Goal: Ask a question

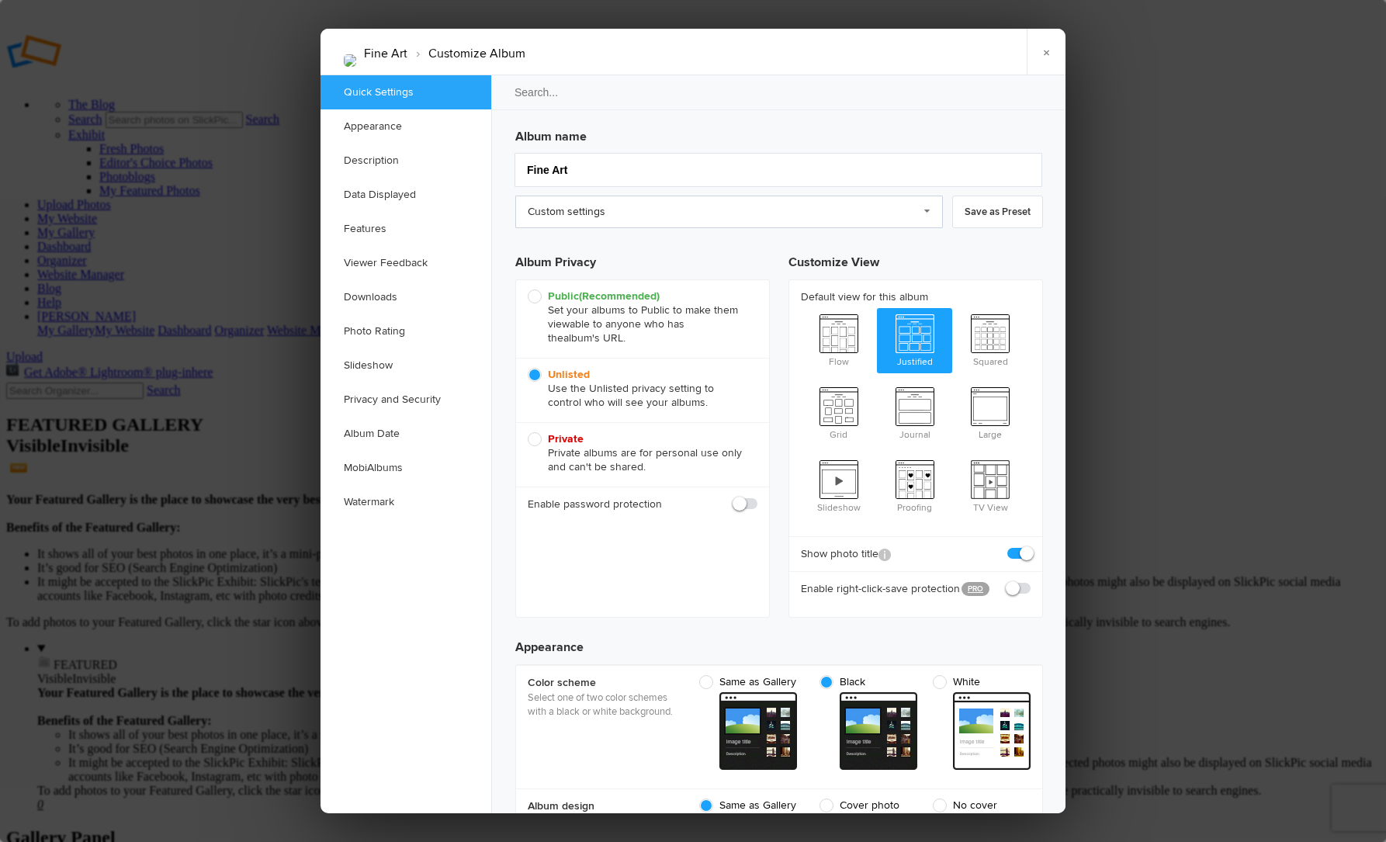
click at [927, 207] on link "Custom settings" at bounding box center [729, 212] width 428 height 33
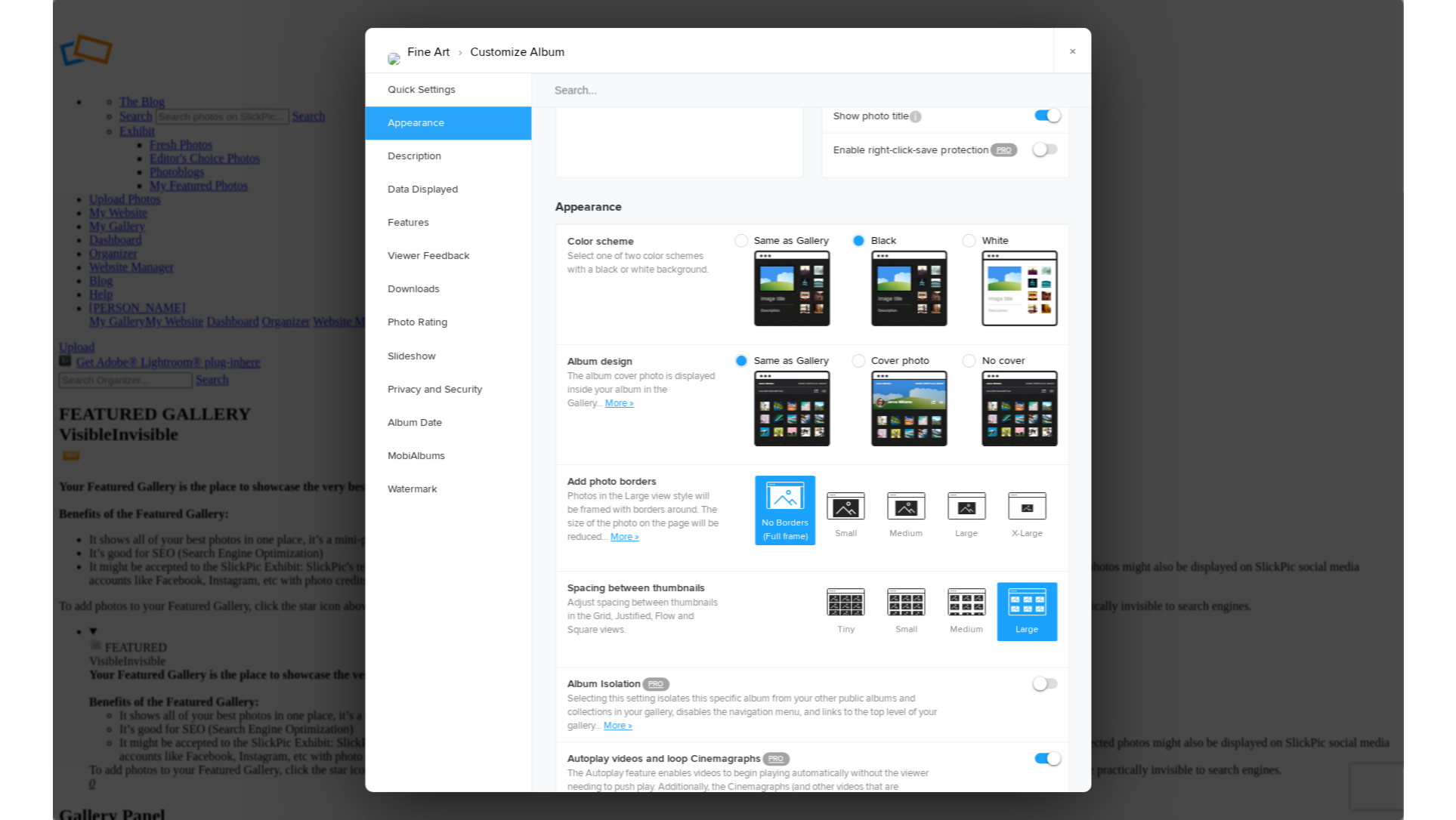
scroll to position [430, 0]
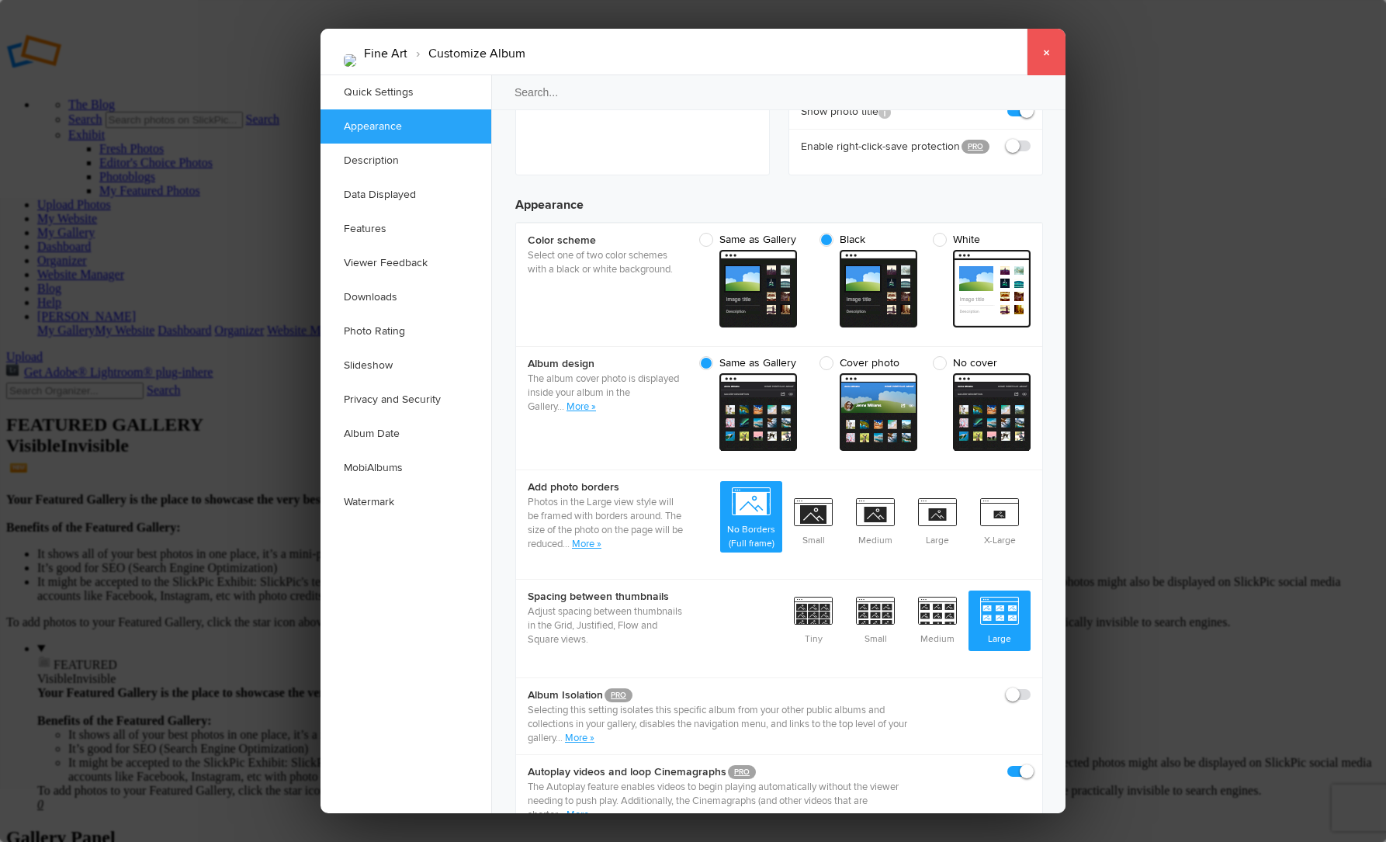
click at [1045, 48] on link "×" at bounding box center [1046, 52] width 39 height 47
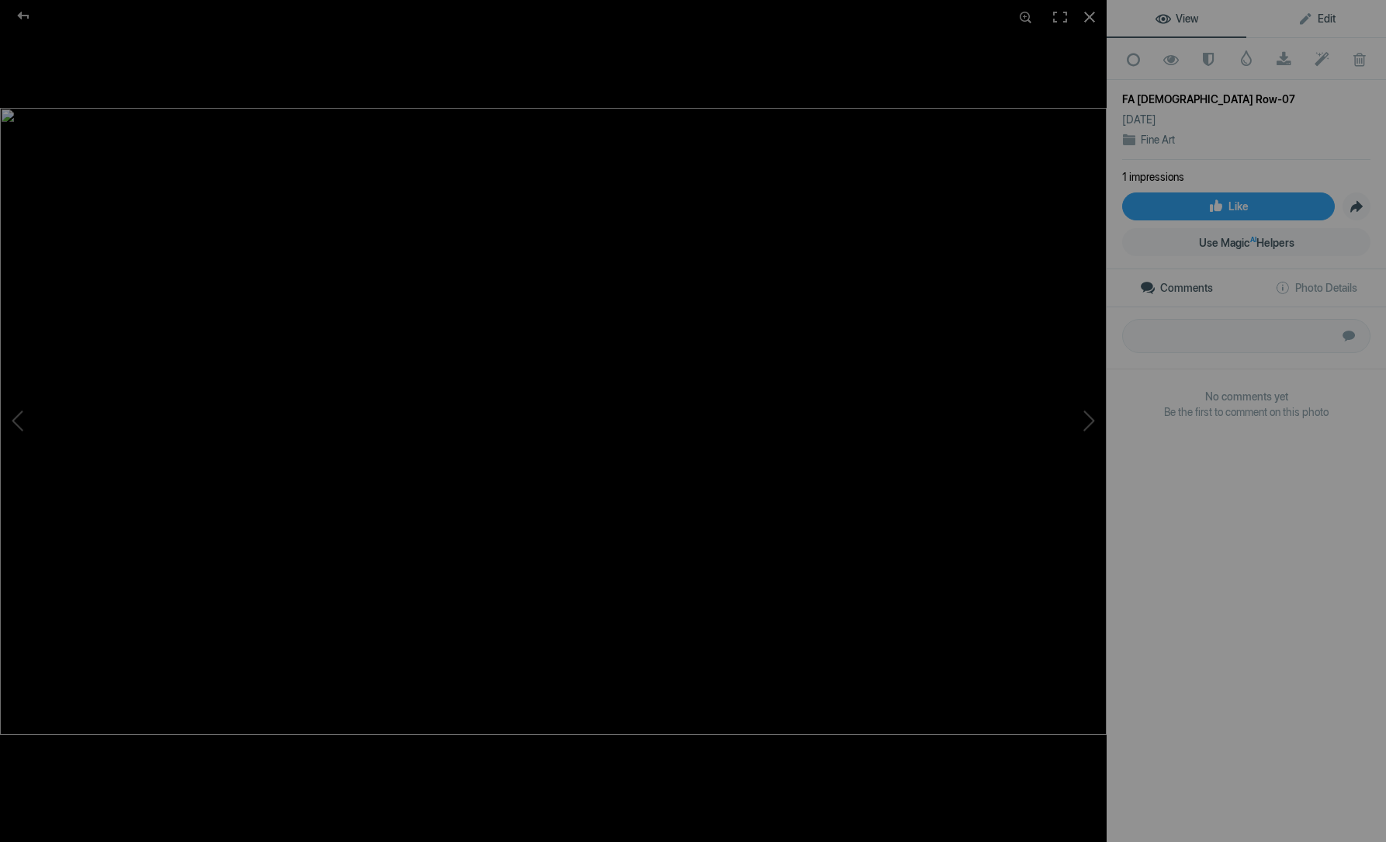
click at [1323, 18] on span "Edit" at bounding box center [1317, 18] width 38 height 12
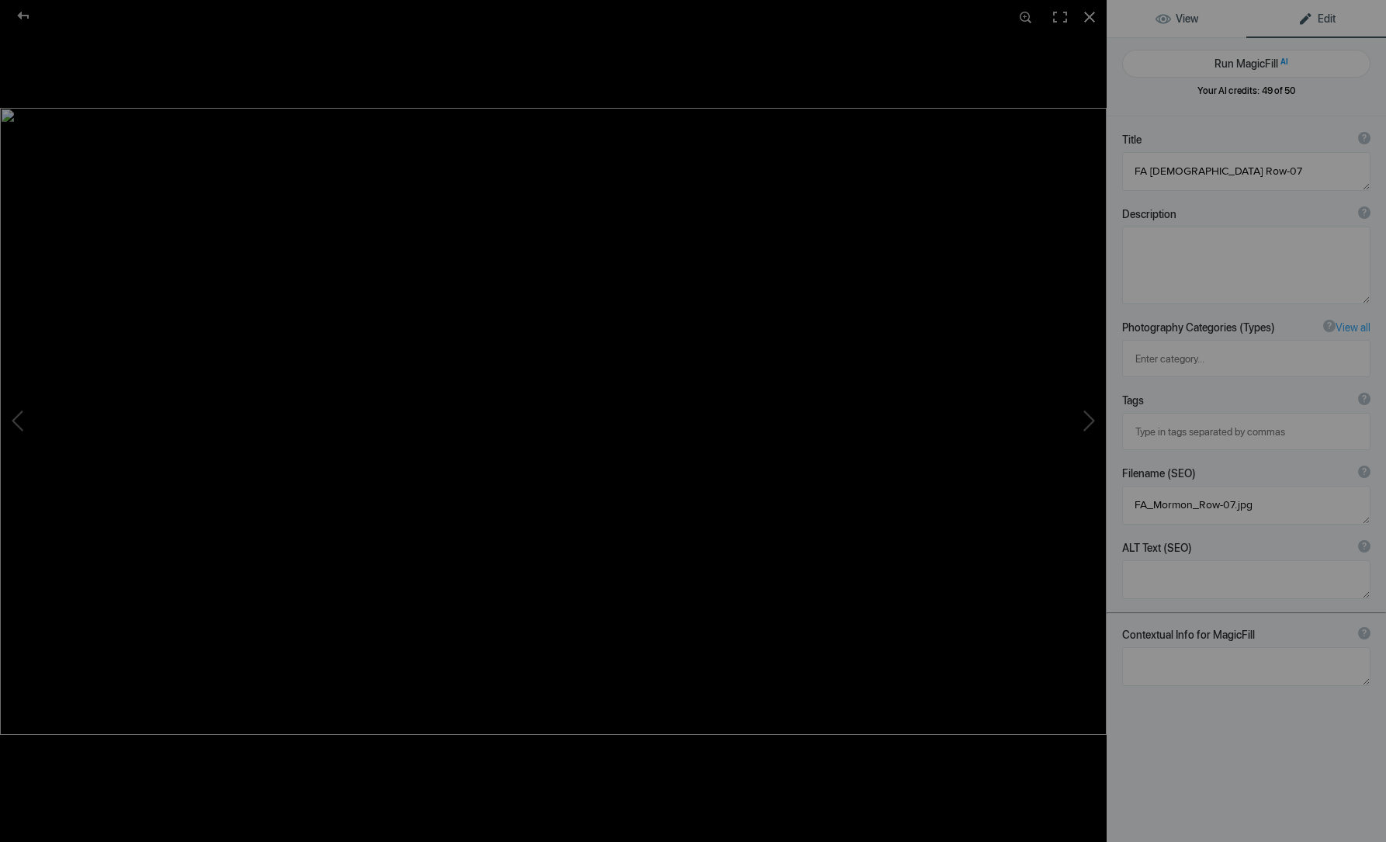
click at [1208, 25] on link "View" at bounding box center [1177, 18] width 140 height 37
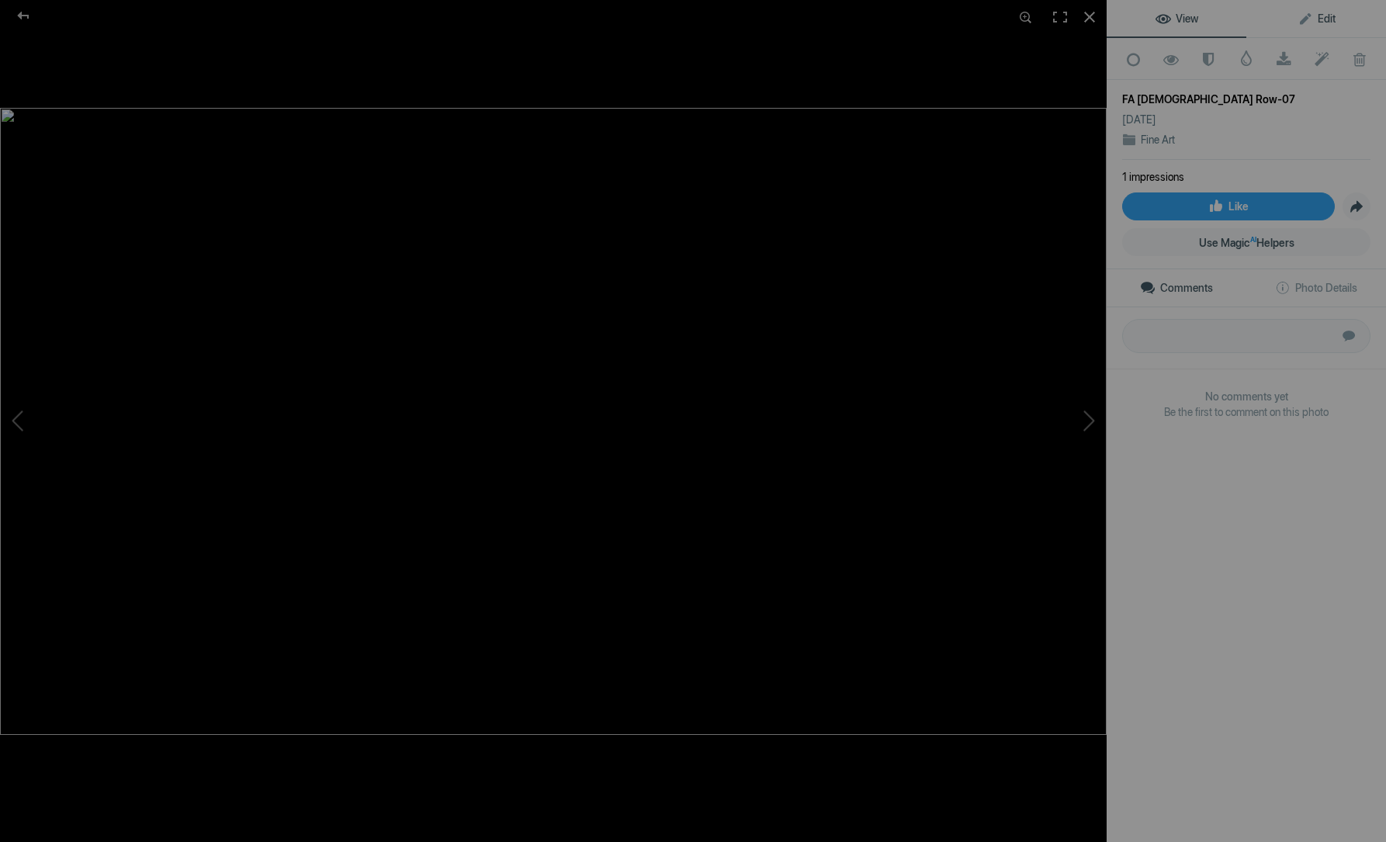
click at [1299, 25] on span "Edit" at bounding box center [1317, 18] width 38 height 12
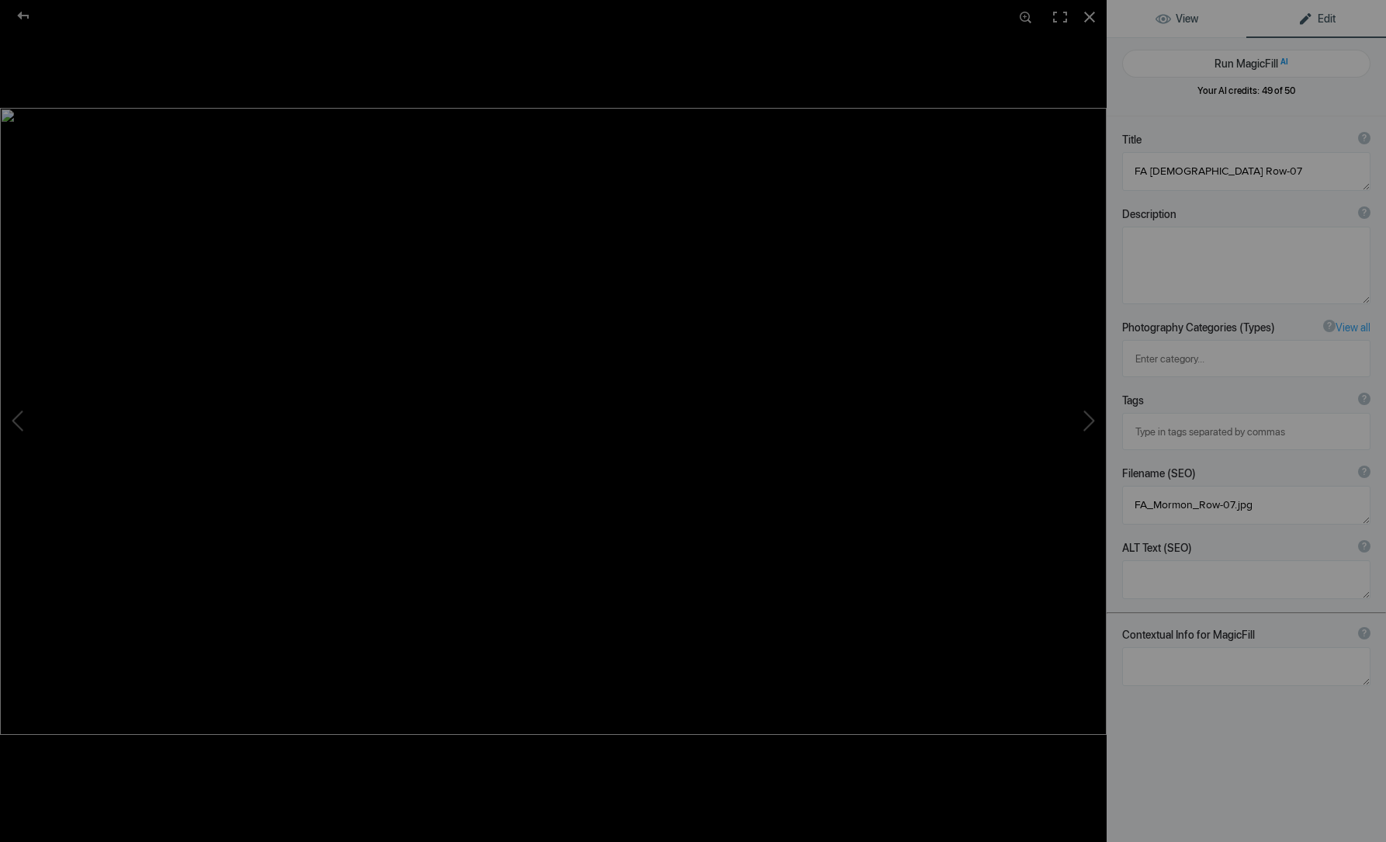
click at [1205, 19] on link "View" at bounding box center [1177, 18] width 140 height 37
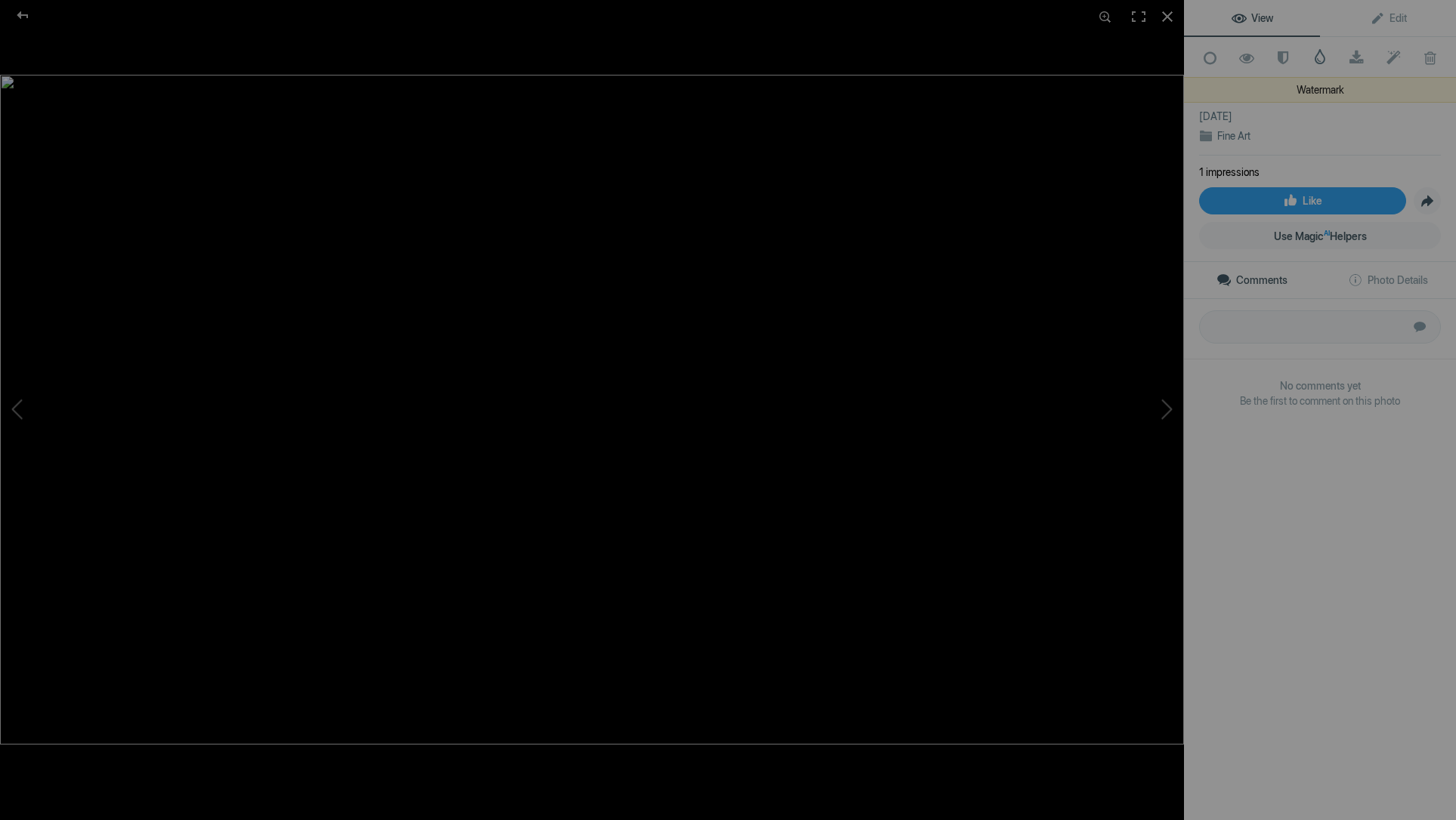
click at [1321, 55] on span at bounding box center [1320, 56] width 16 height 16
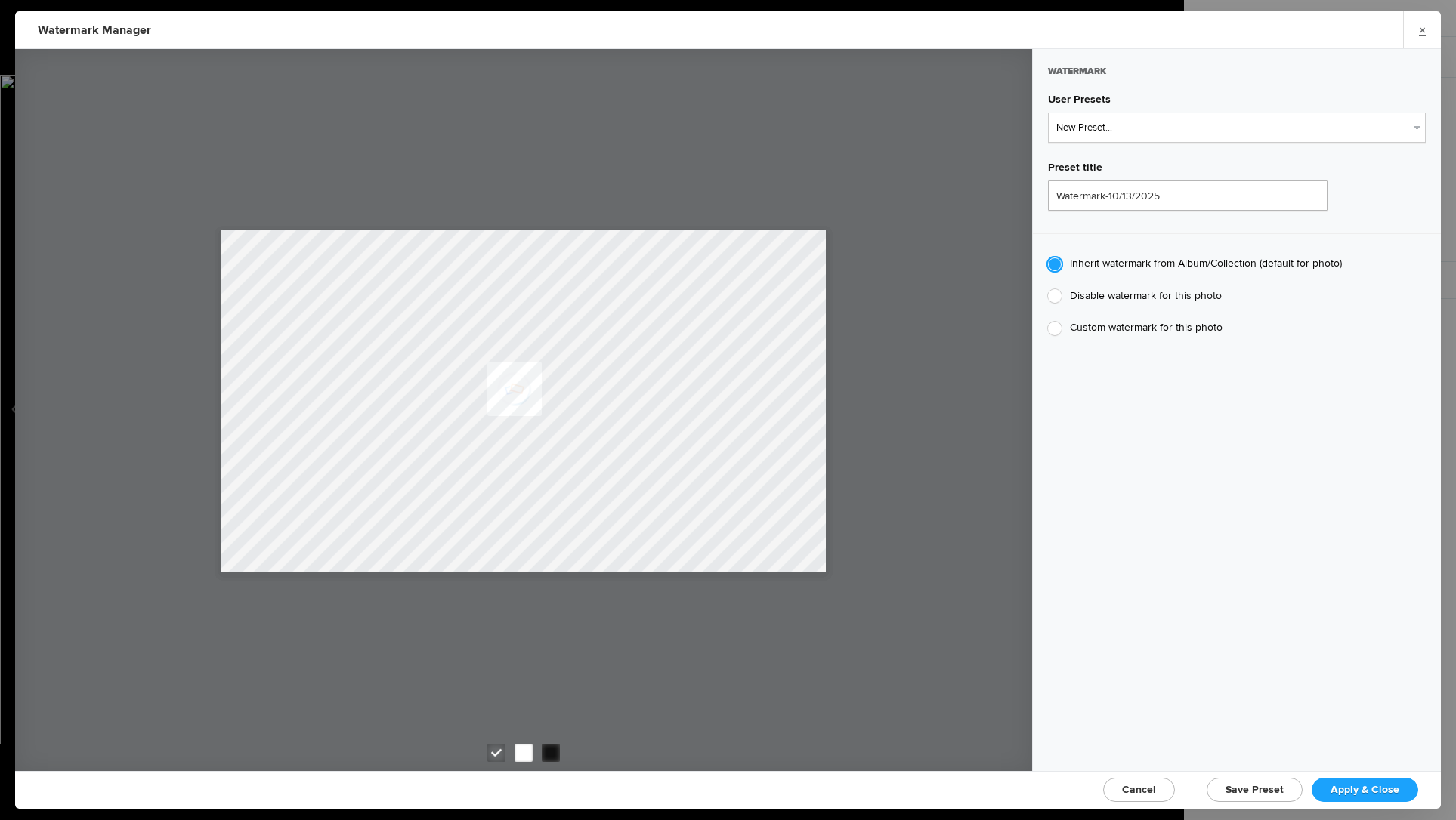
click at [1109, 322] on span "Custom watermark for this photo" at bounding box center [1146, 327] width 153 height 13
click at [1048, 321] on input "Custom watermark for this photo" at bounding box center [1047, 320] width 1 height 1
radio input "true"
type input "Jeff DAgostino"
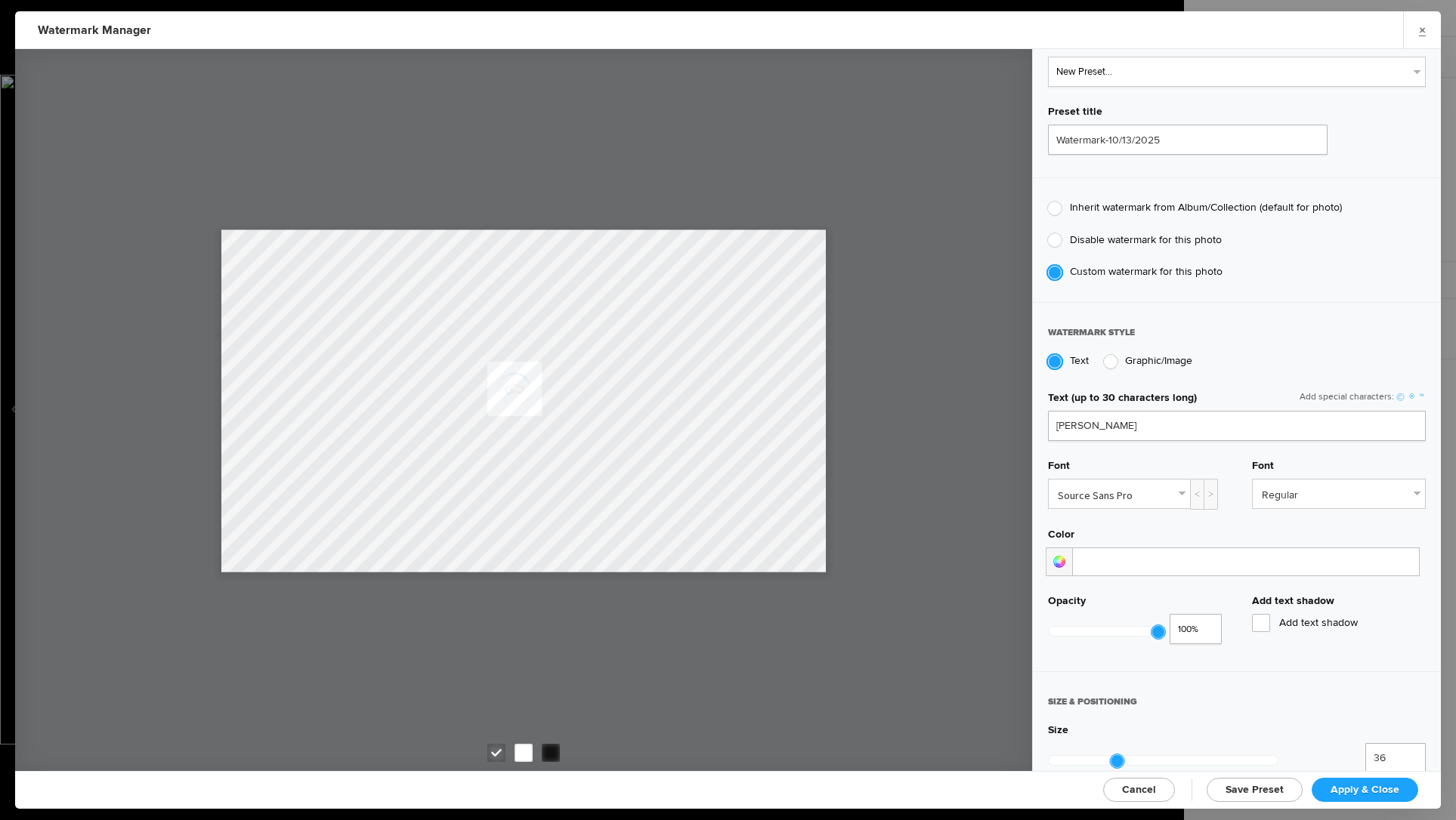
scroll to position [101, 0]
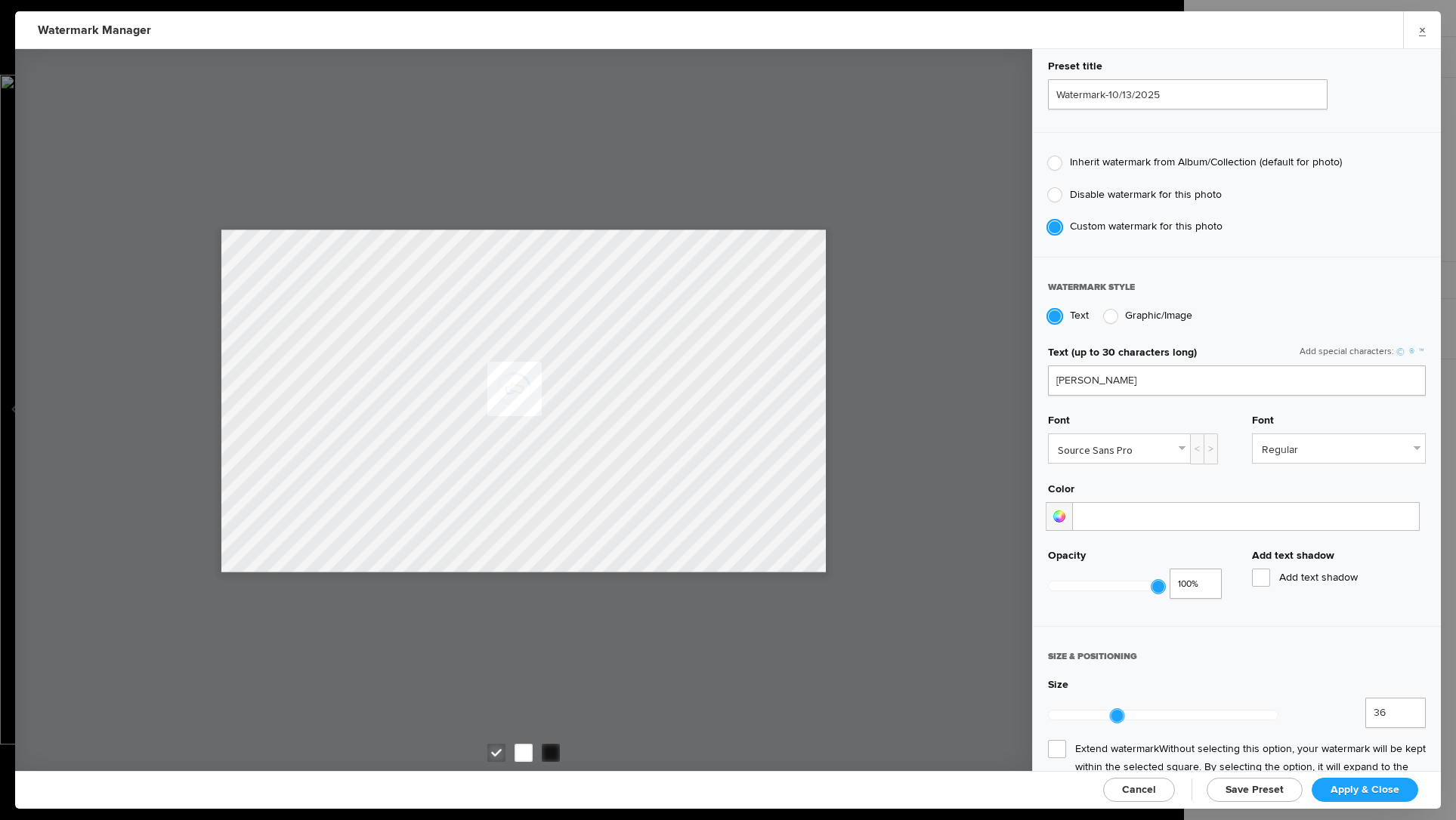
click at [1112, 318] on div at bounding box center [1110, 316] width 14 height 14
radio input "false"
radio input "true"
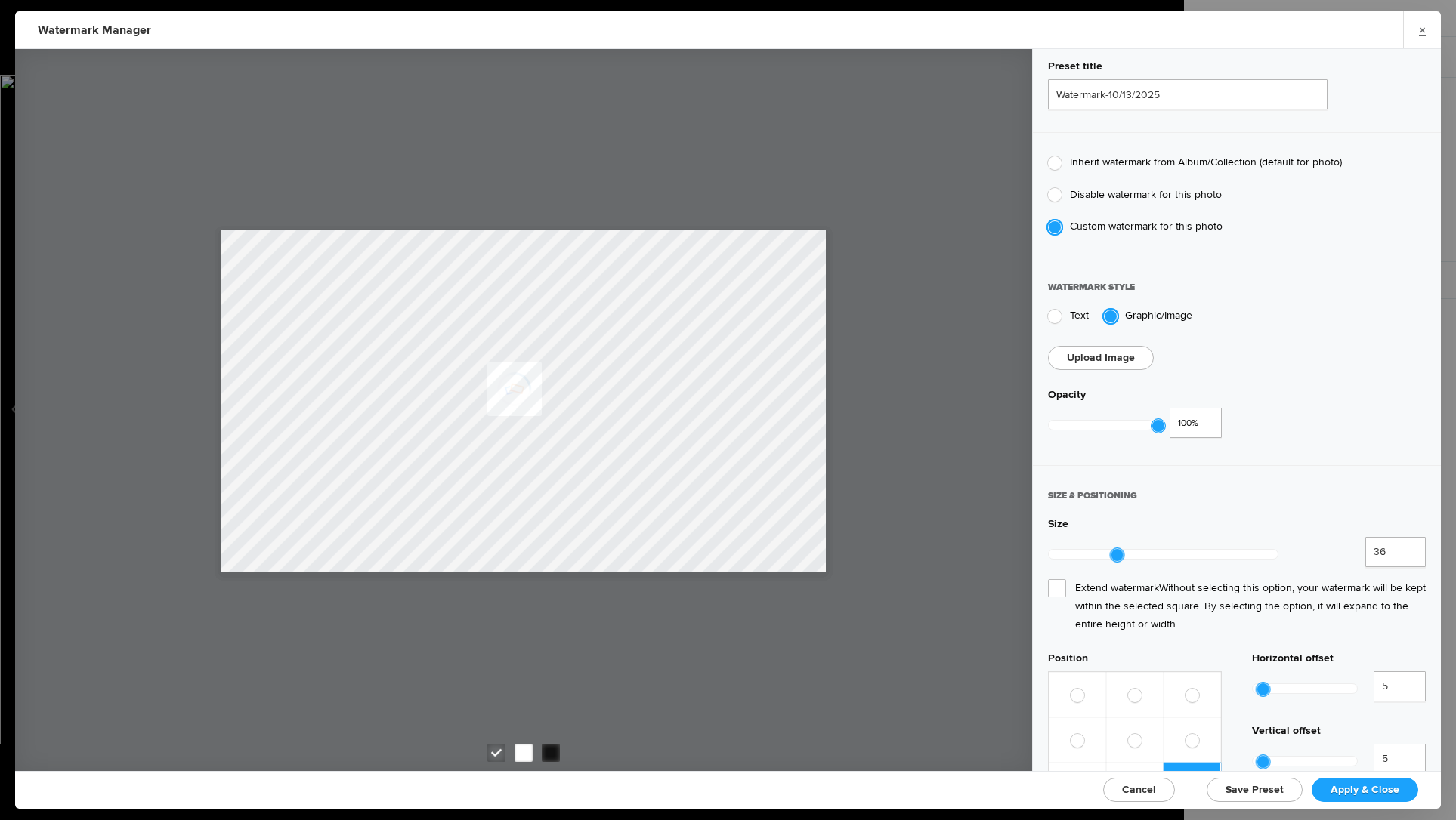
click at [1126, 351] on link "Upload Image" at bounding box center [1101, 357] width 68 height 13
drag, startPoint x: 1119, startPoint y: 545, endPoint x: 1192, endPoint y: 538, distance: 73.3
click at [1192, 549] on div at bounding box center [1190, 555] width 14 height 14
type input "45"
click at [1129, 550] on div at bounding box center [1162, 553] width 229 height 9
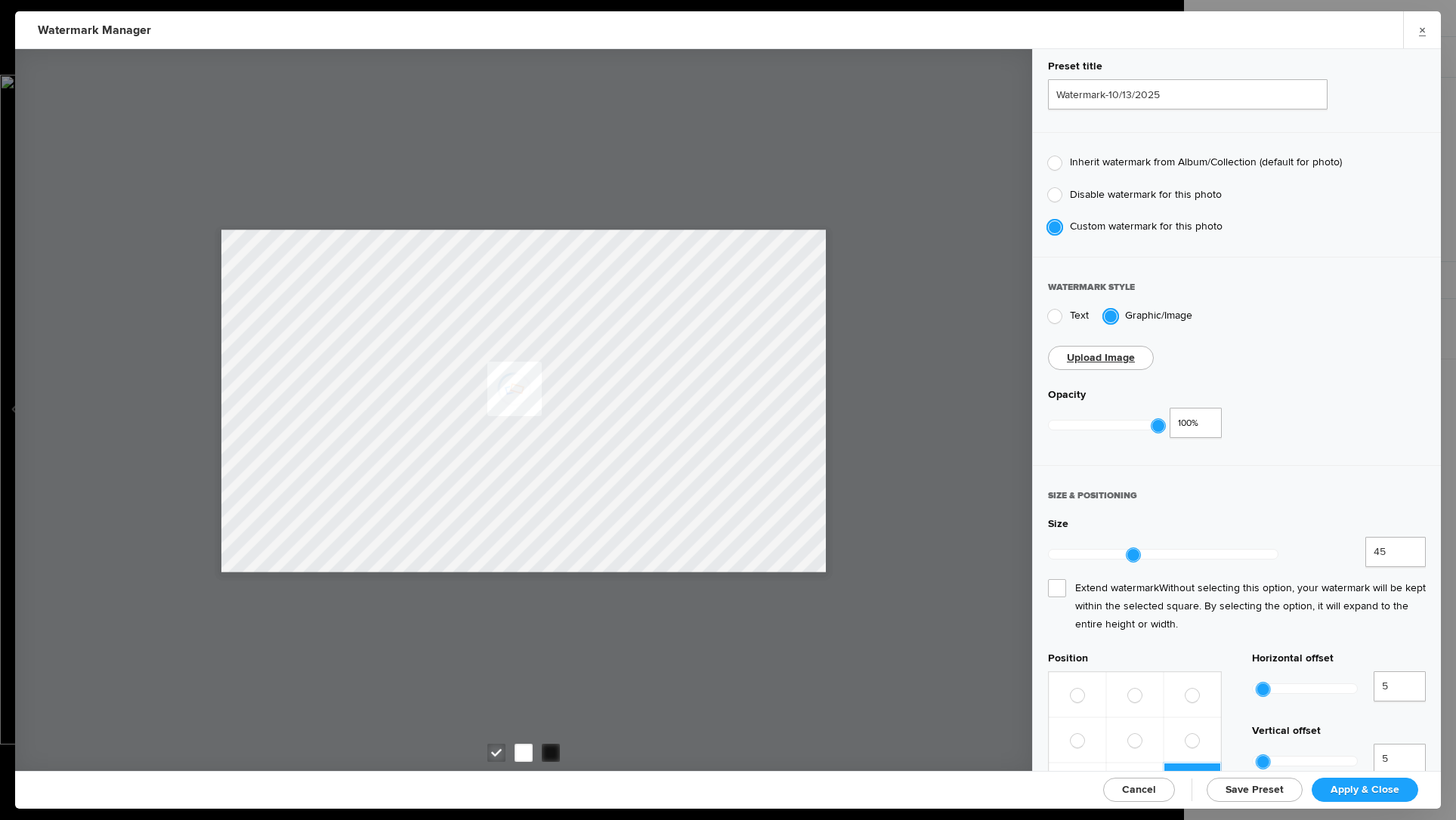
click at [1152, 783] on span "Cancel" at bounding box center [1139, 789] width 34 height 13
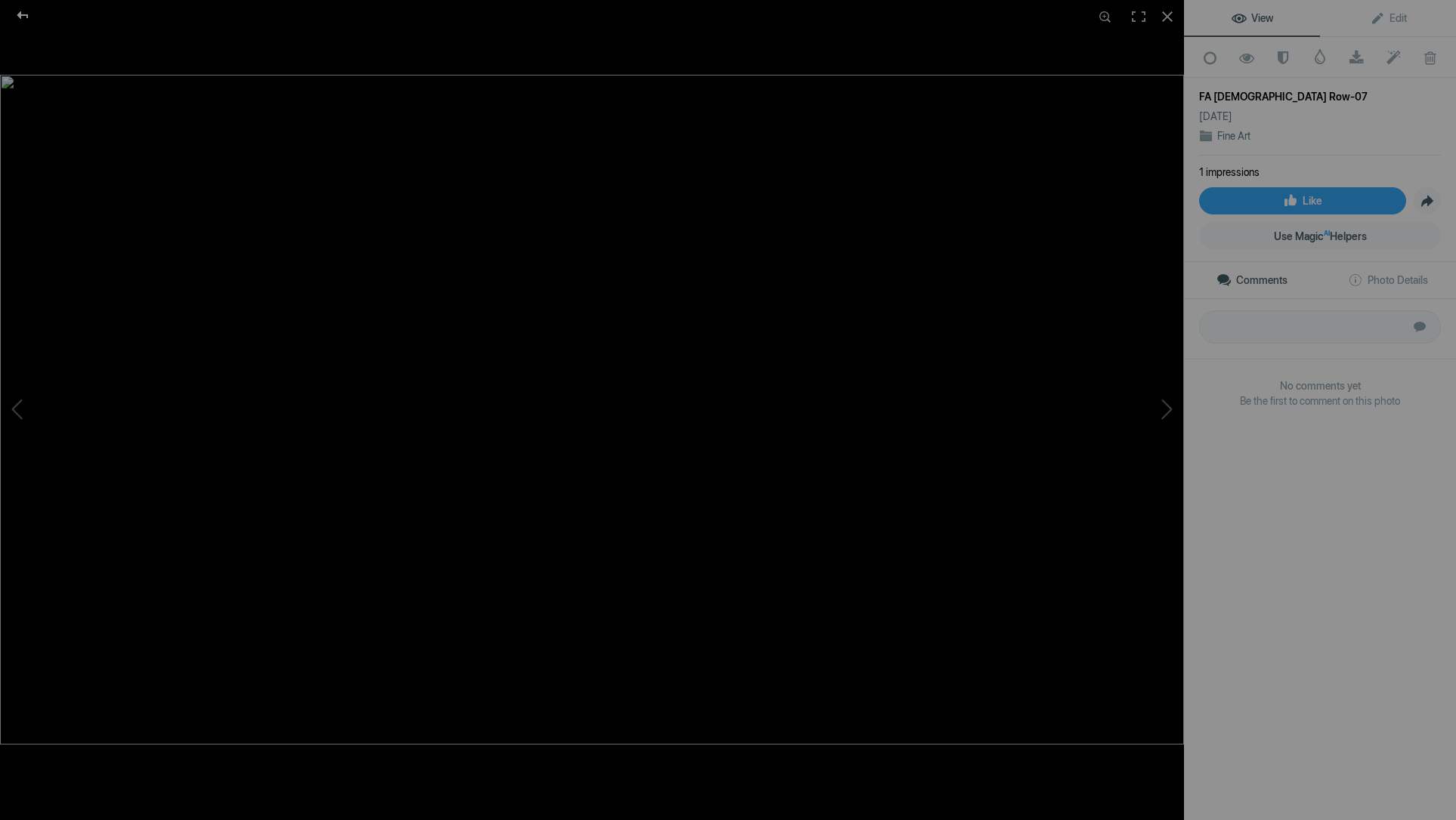
click at [18, 14] on div at bounding box center [22, 15] width 55 height 30
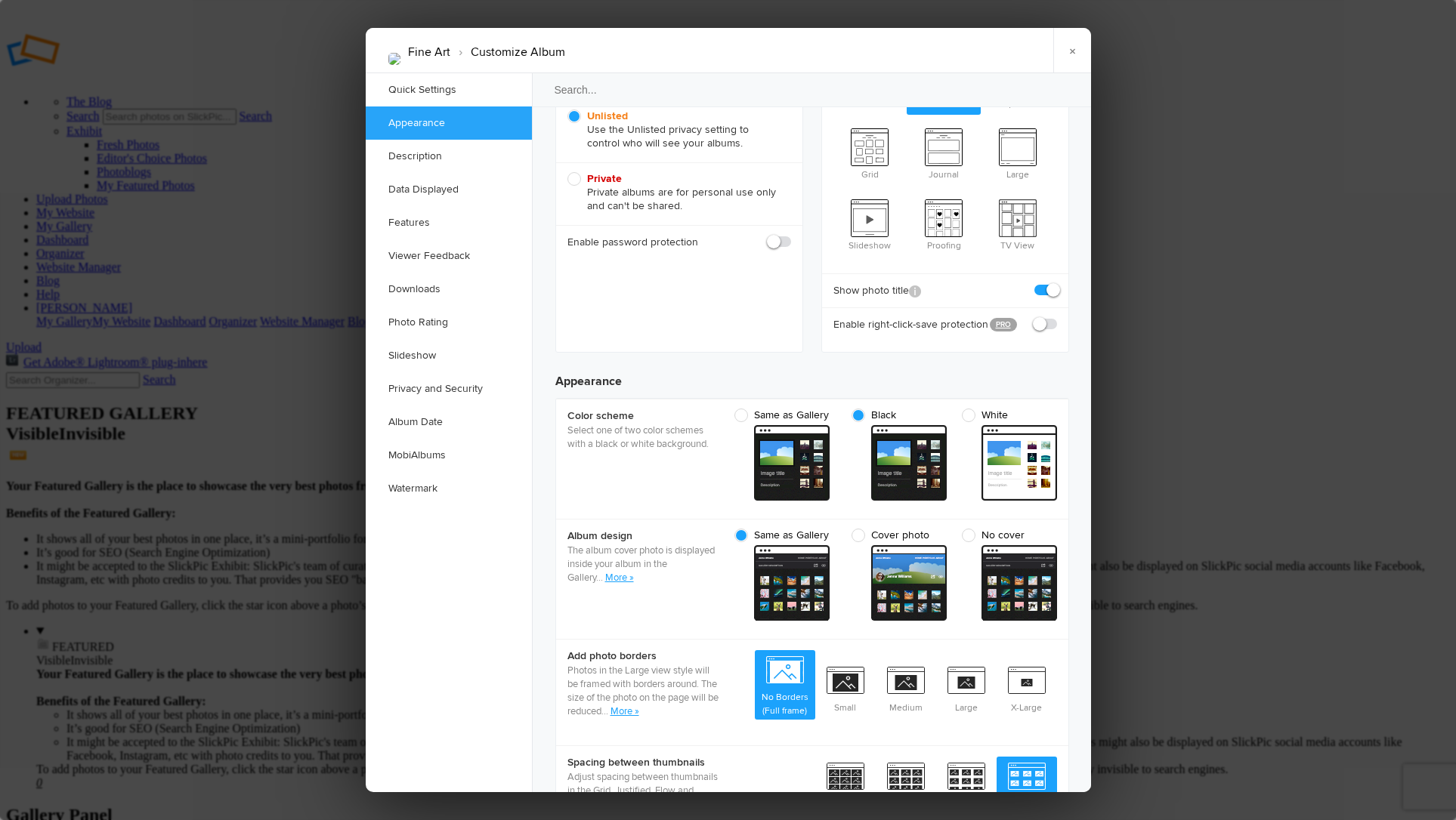
scroll to position [250, 0]
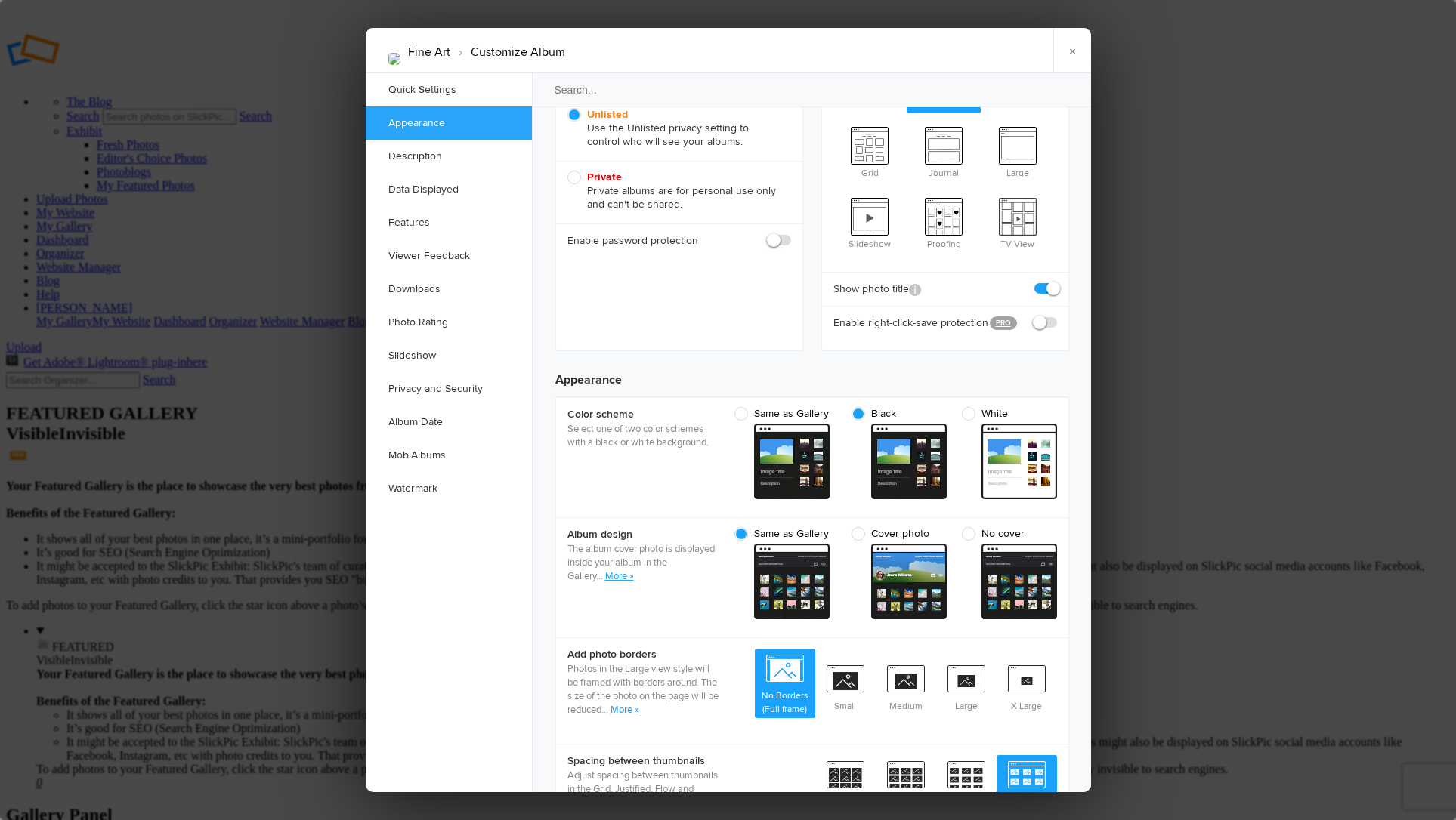
click at [1057, 315] on span at bounding box center [1057, 315] width 0 height 0
click at [1056, 315] on input "checkbox" at bounding box center [1056, 315] width 1 height 1
checkbox input "true"
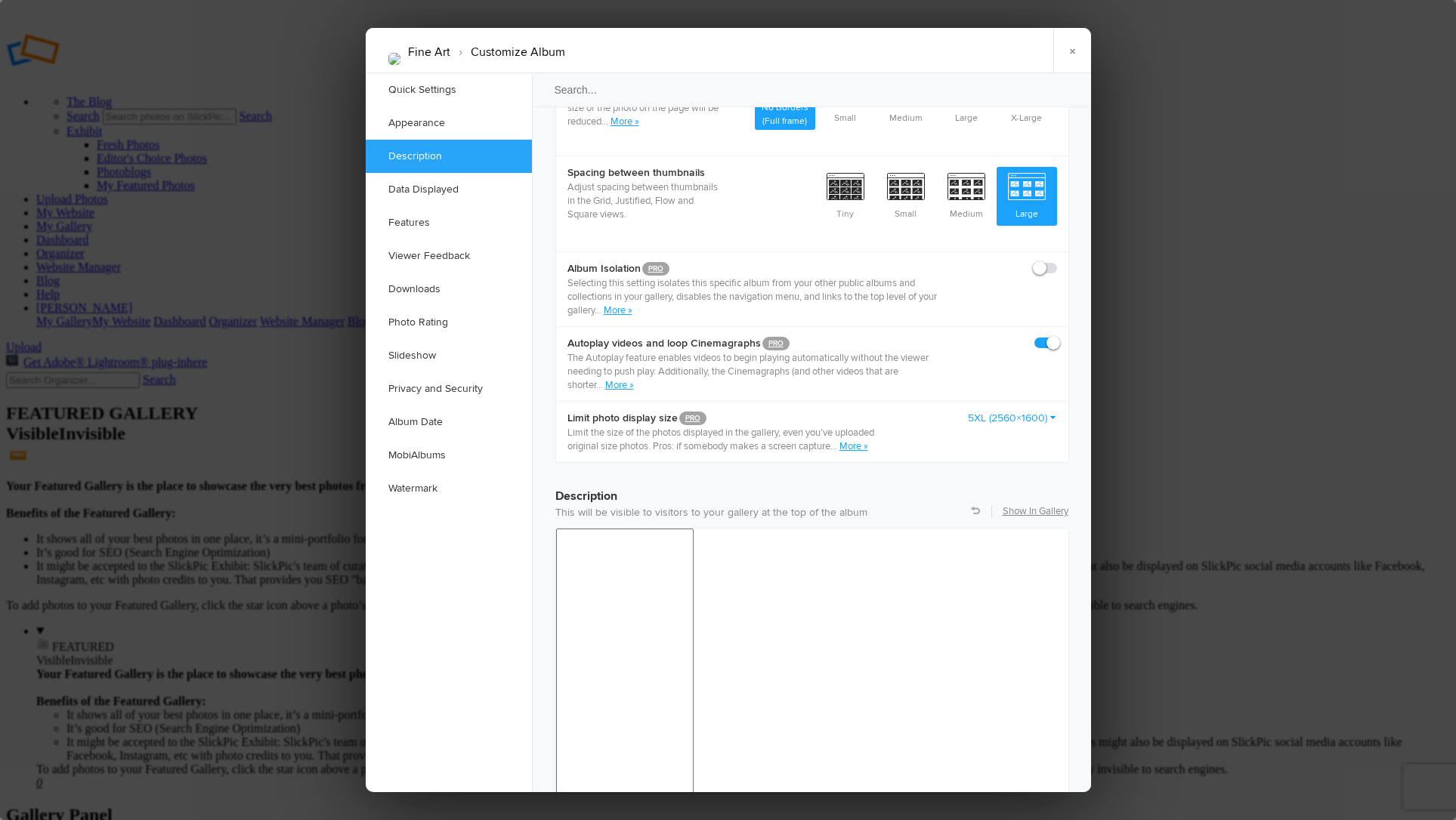
scroll to position [845, 0]
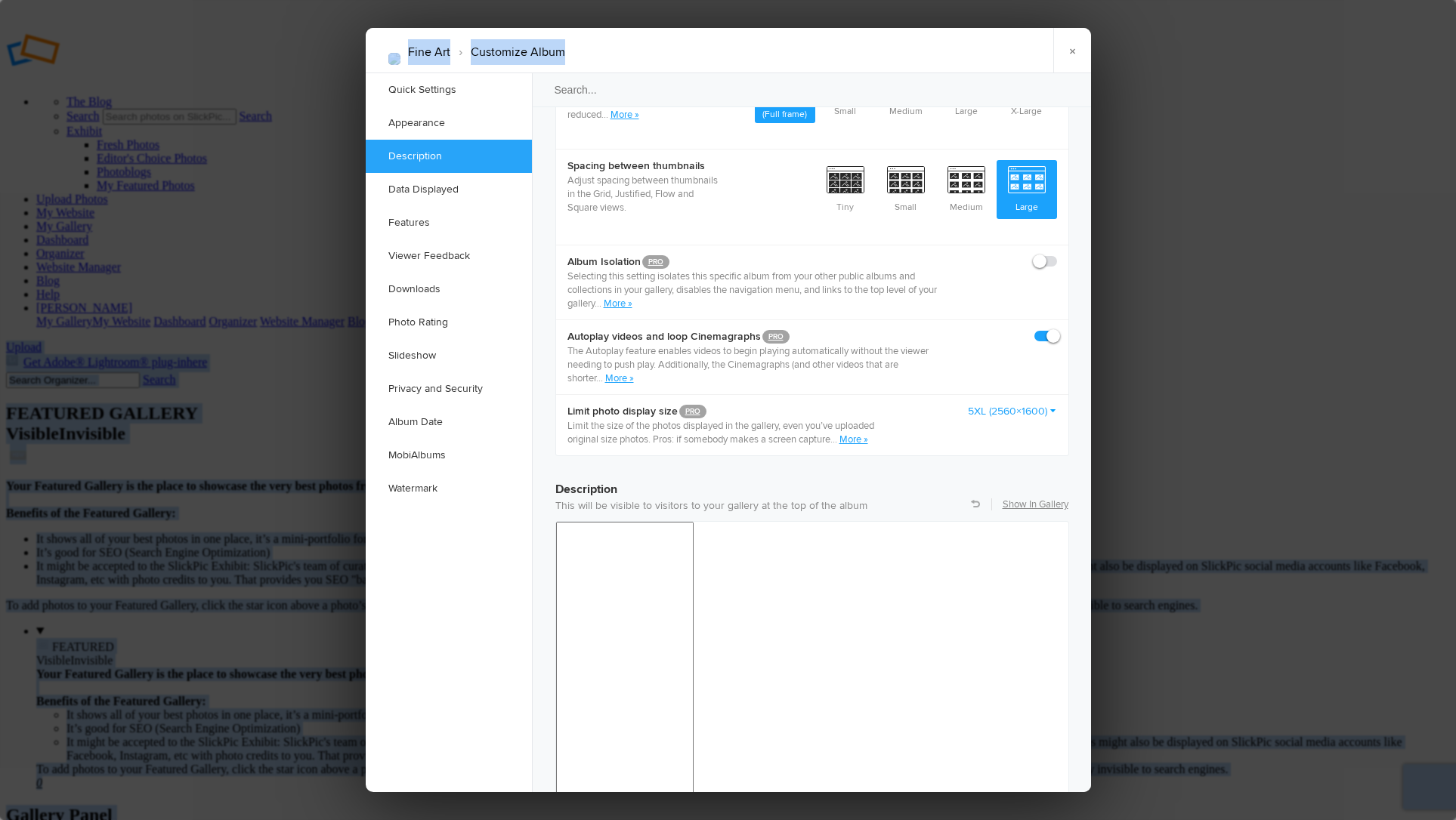
drag, startPoint x: 695, startPoint y: 54, endPoint x: -549, endPoint y: 143, distance: 1247.2
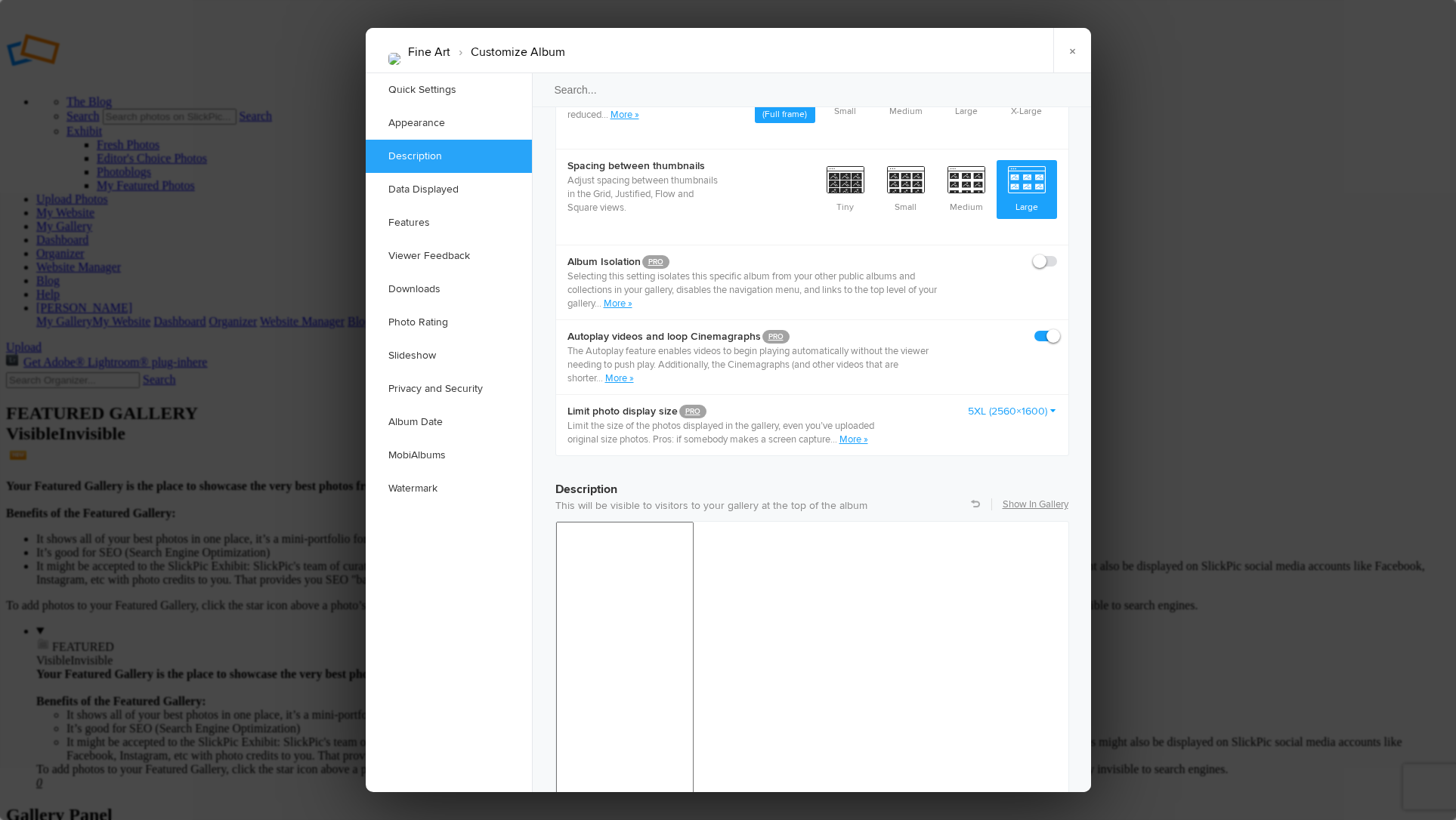
click at [630, 34] on div "×" at bounding box center [678, 51] width 181 height 46
drag, startPoint x: 646, startPoint y: 45, endPoint x: 924, endPoint y: 73, distance: 279.4
click at [924, 73] on div "Fine Art › Customize Album × Saving Saved" at bounding box center [728, 51] width 725 height 46
click at [1068, 58] on link "×" at bounding box center [1072, 51] width 38 height 46
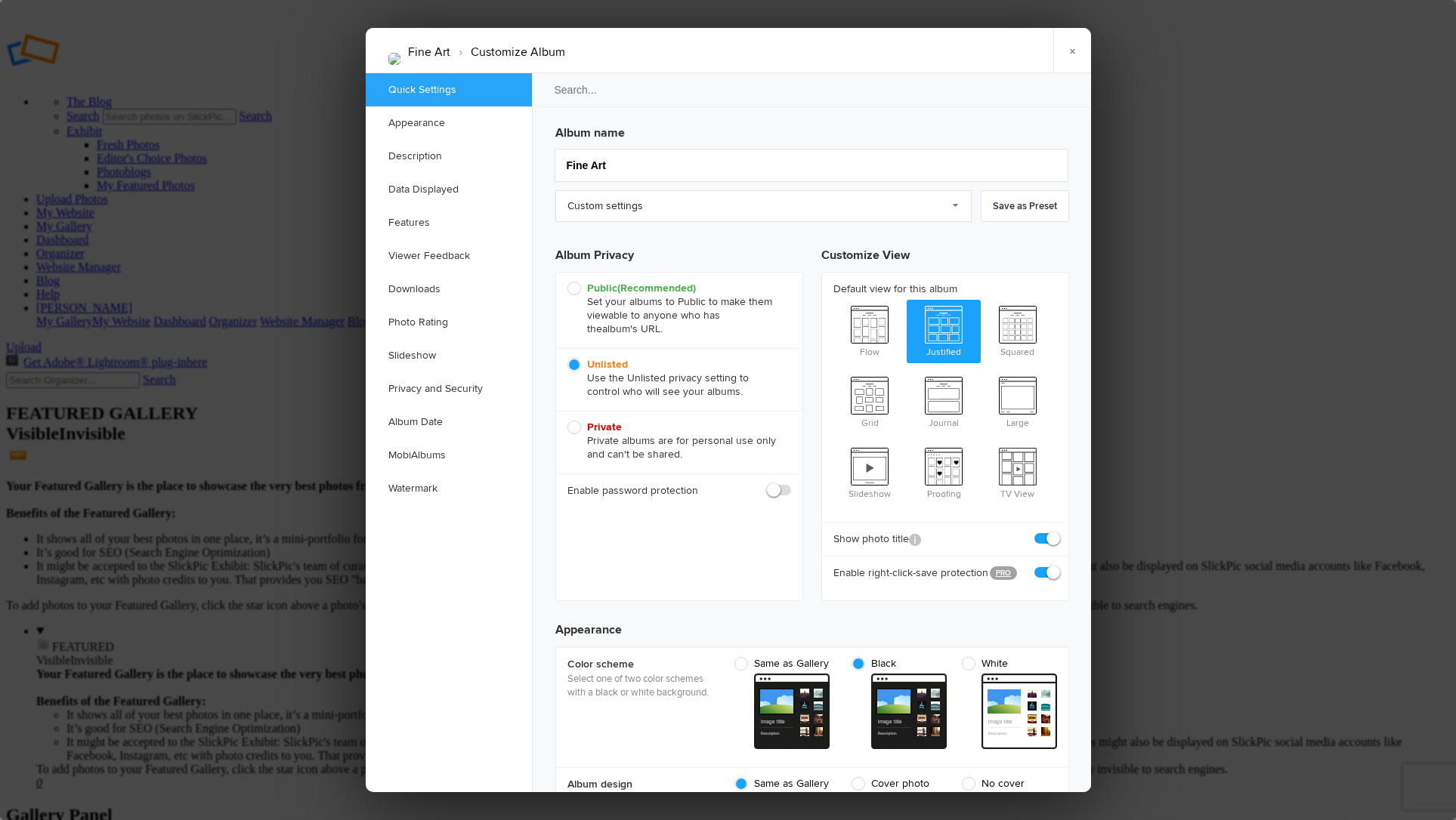
scroll to position [0, 0]
click at [407, 149] on link "Description" at bounding box center [449, 157] width 166 height 33
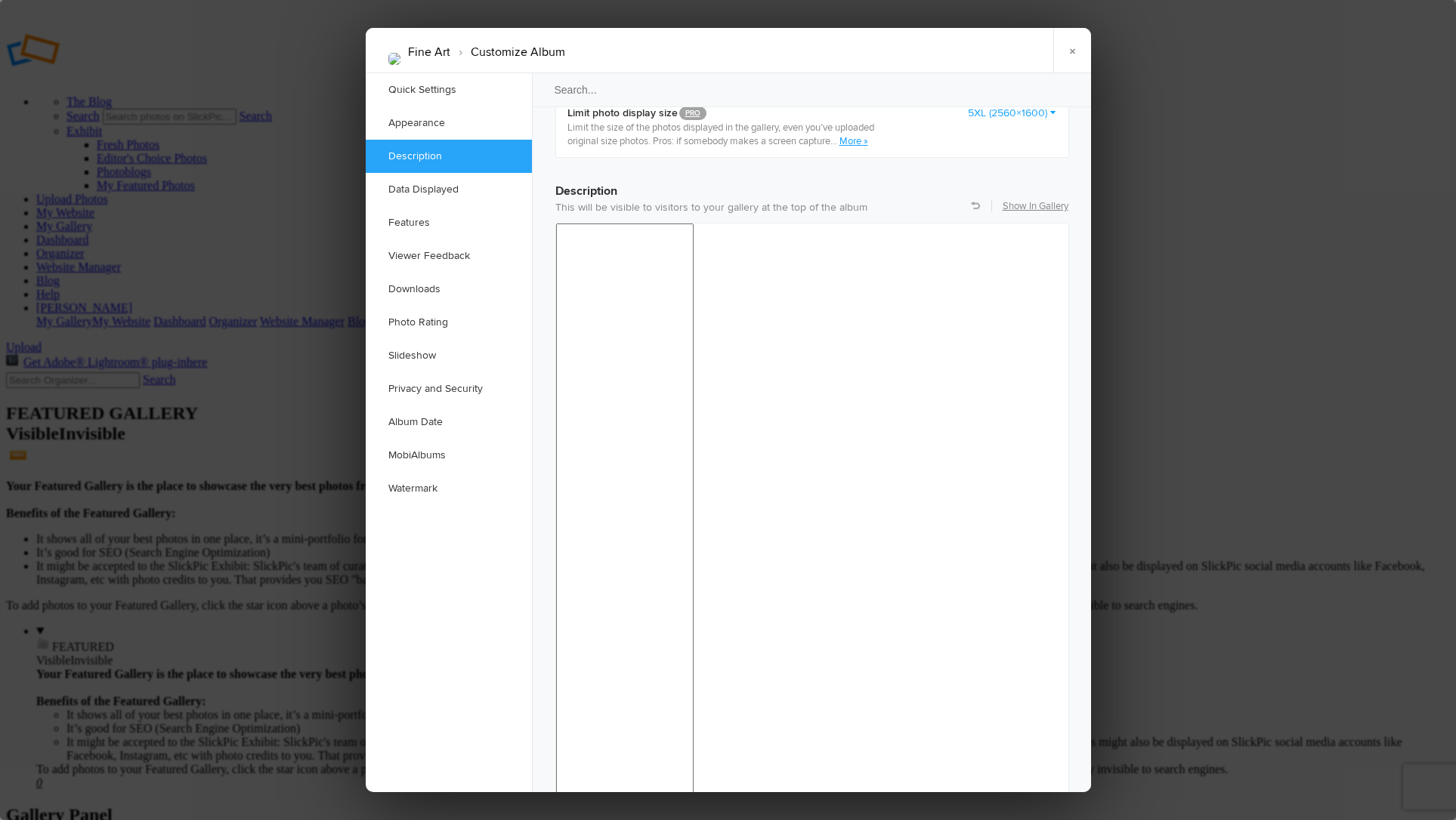
scroll to position [1172, 0]
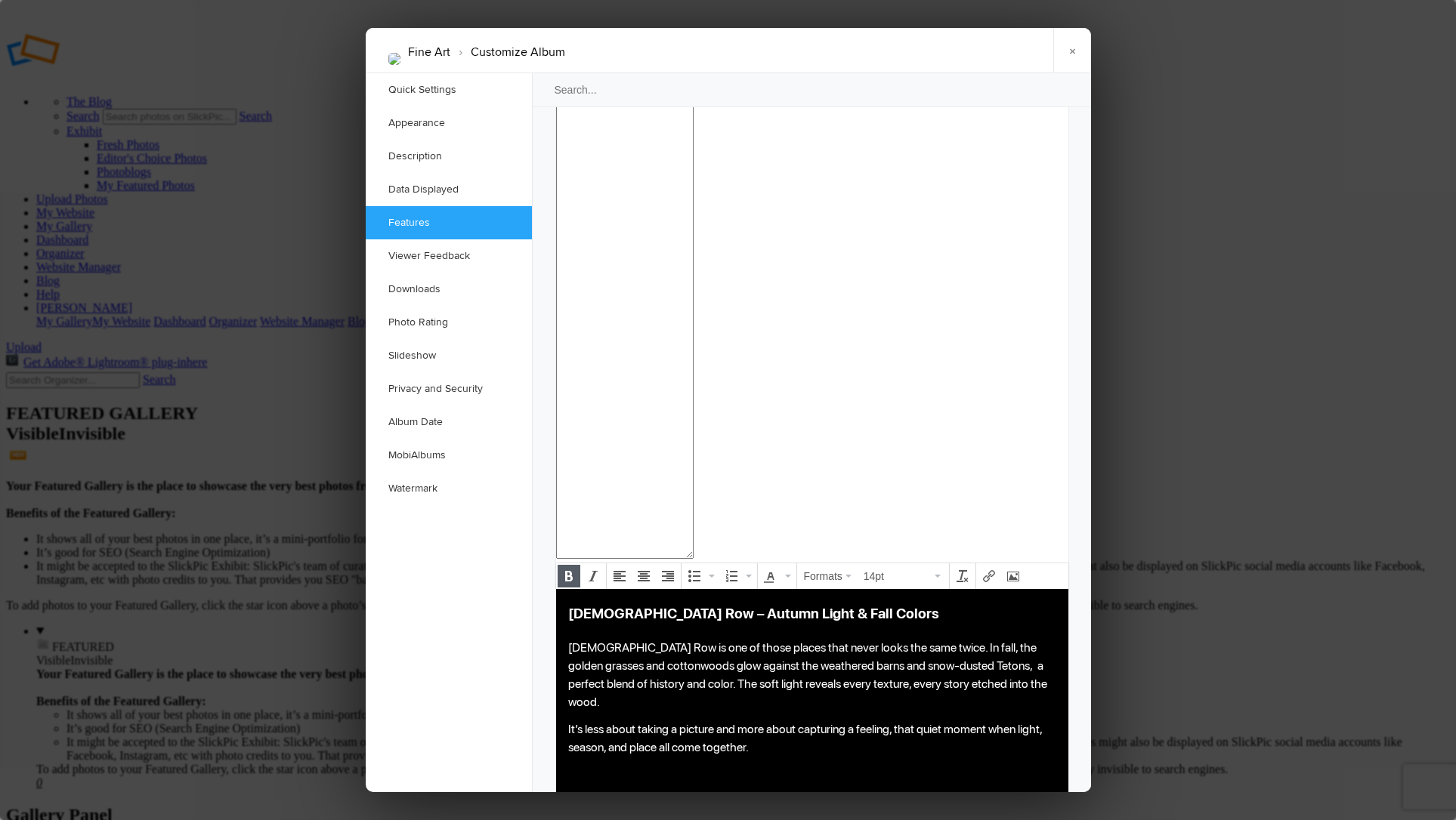
scroll to position [1488, 0]
click at [1072, 43] on link "×" at bounding box center [1072, 51] width 38 height 46
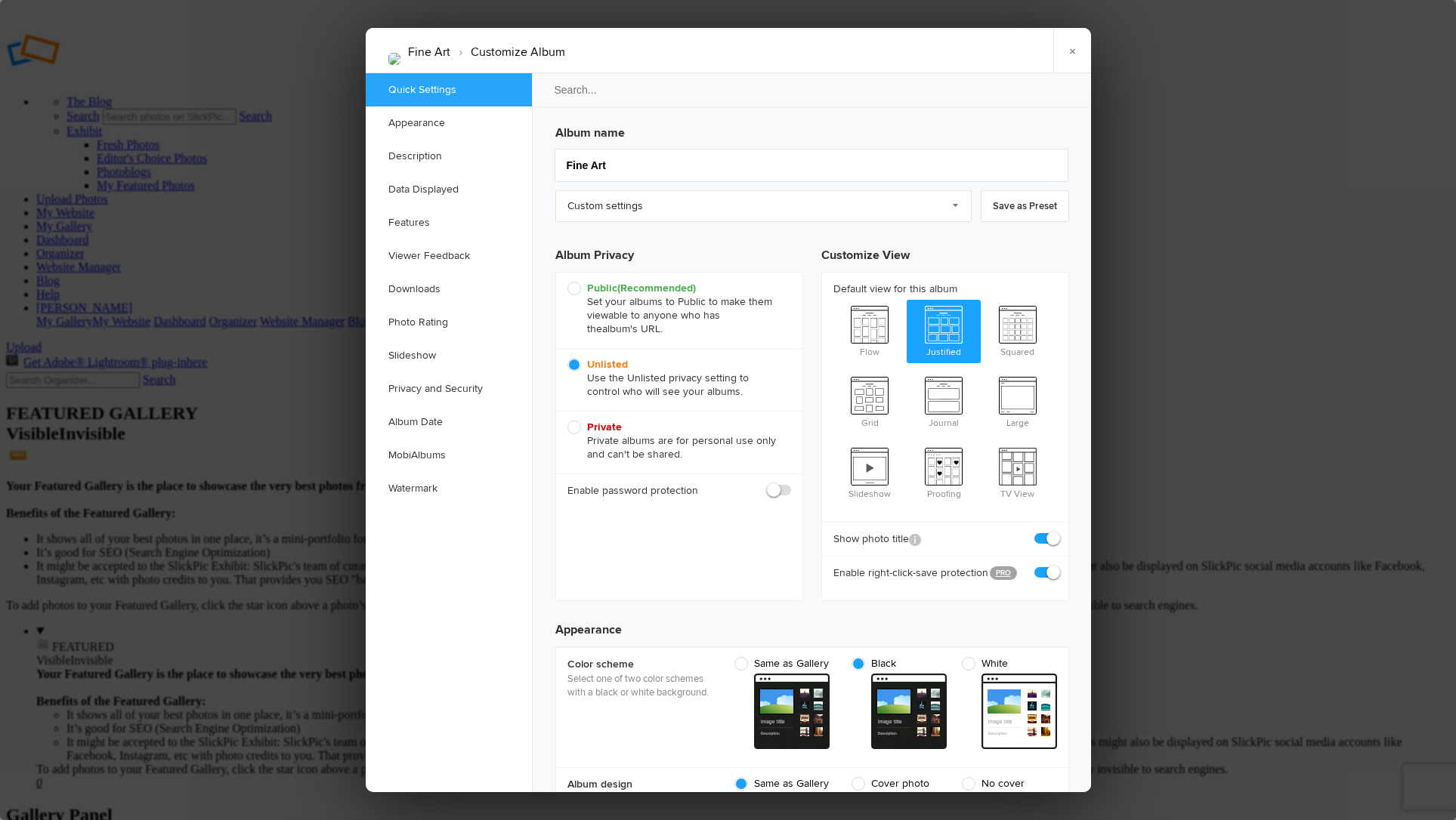
scroll to position [0, 0]
click at [431, 158] on link "Description" at bounding box center [449, 157] width 166 height 33
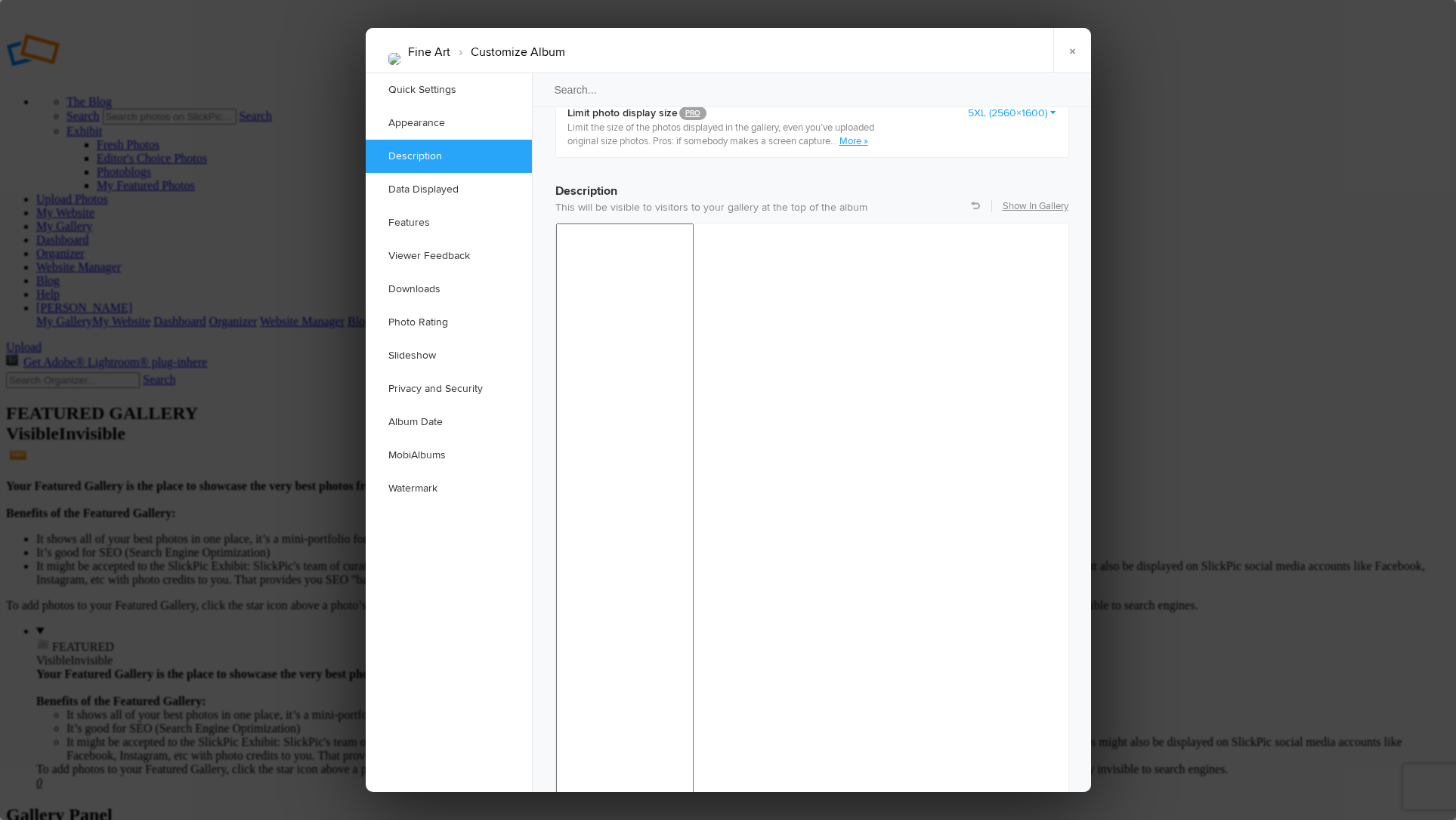
scroll to position [1172, 0]
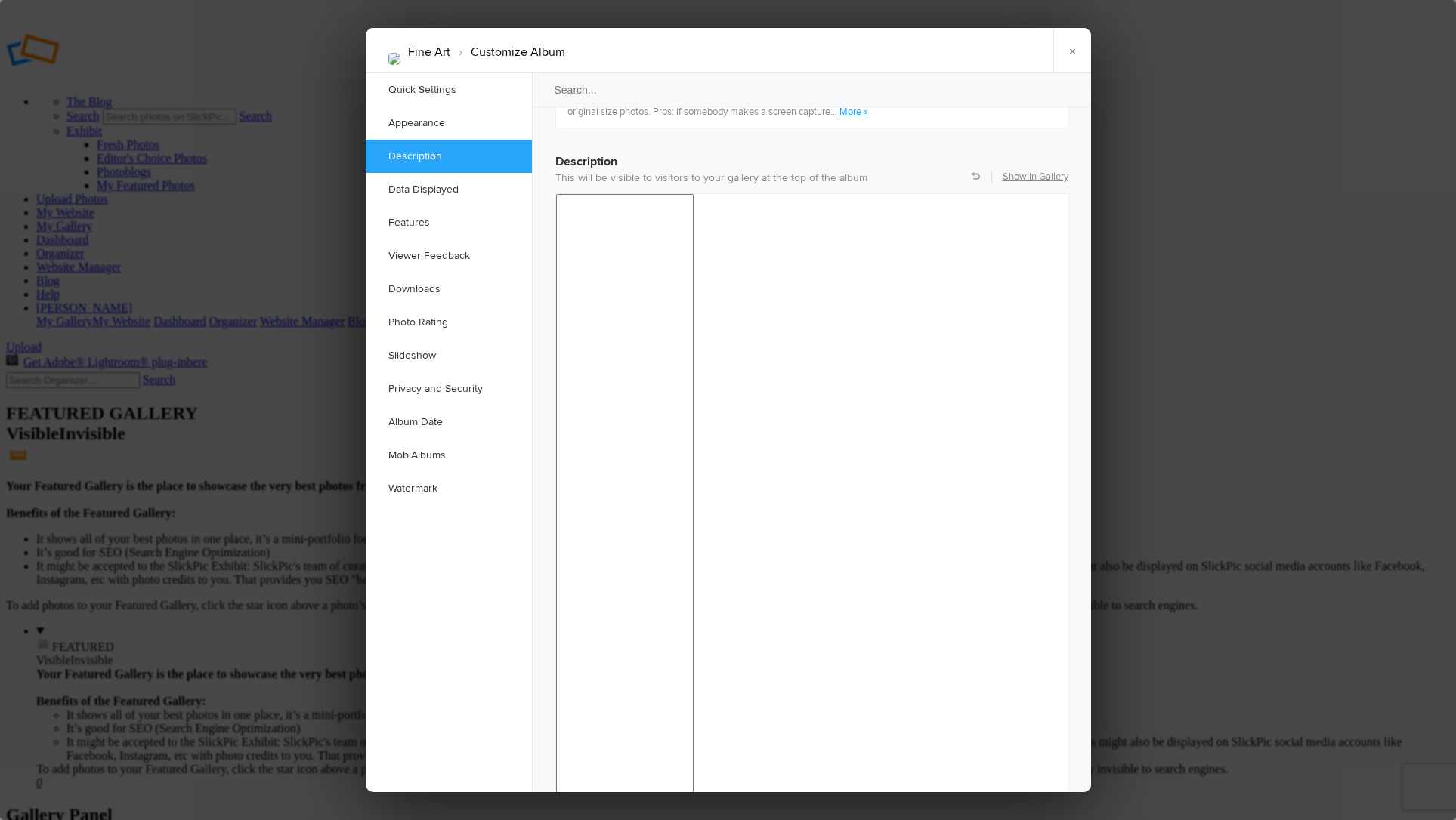
click at [1072, 51] on link "×" at bounding box center [1072, 51] width 38 height 46
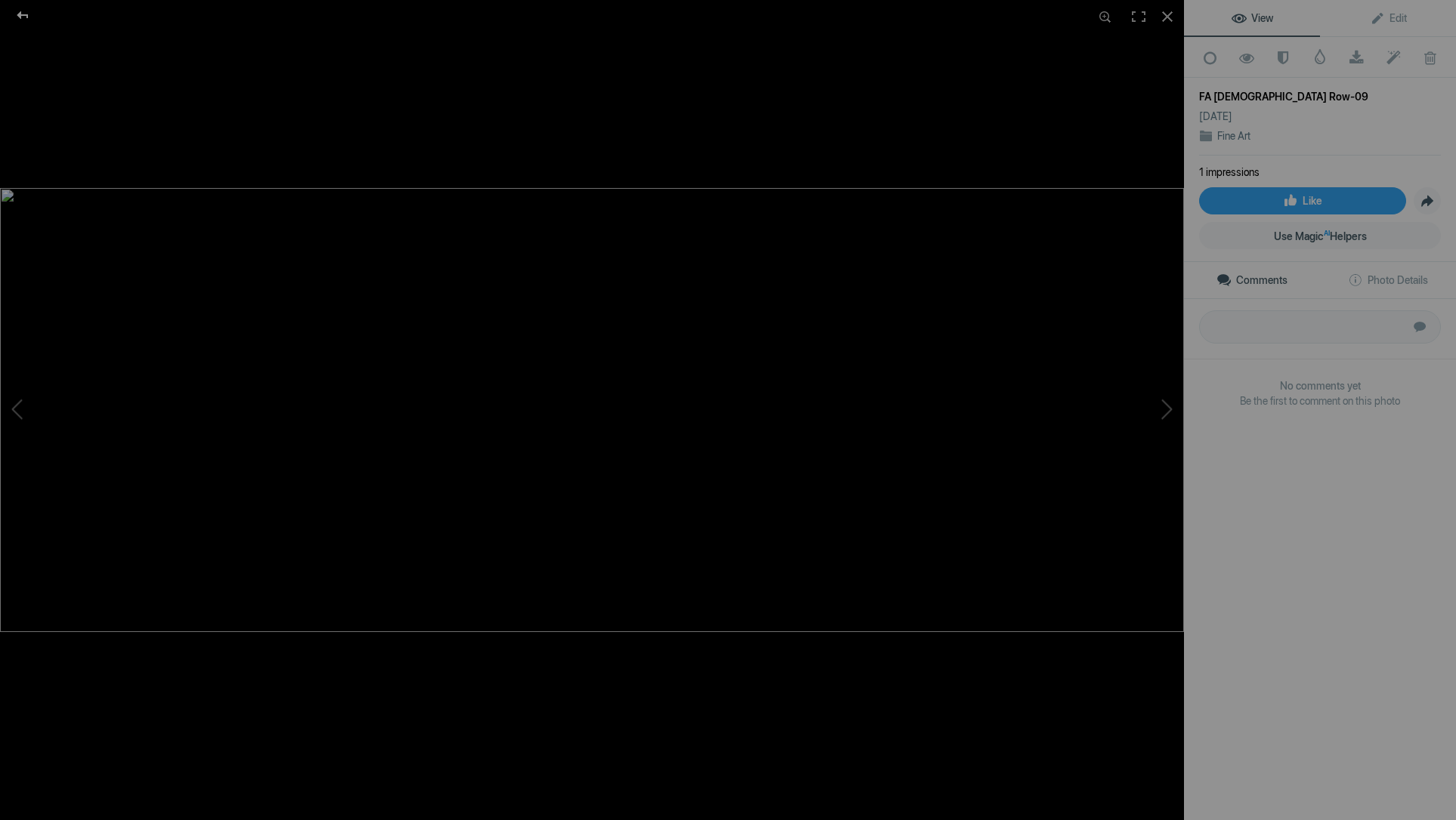
click at [23, 17] on div at bounding box center [22, 15] width 55 height 30
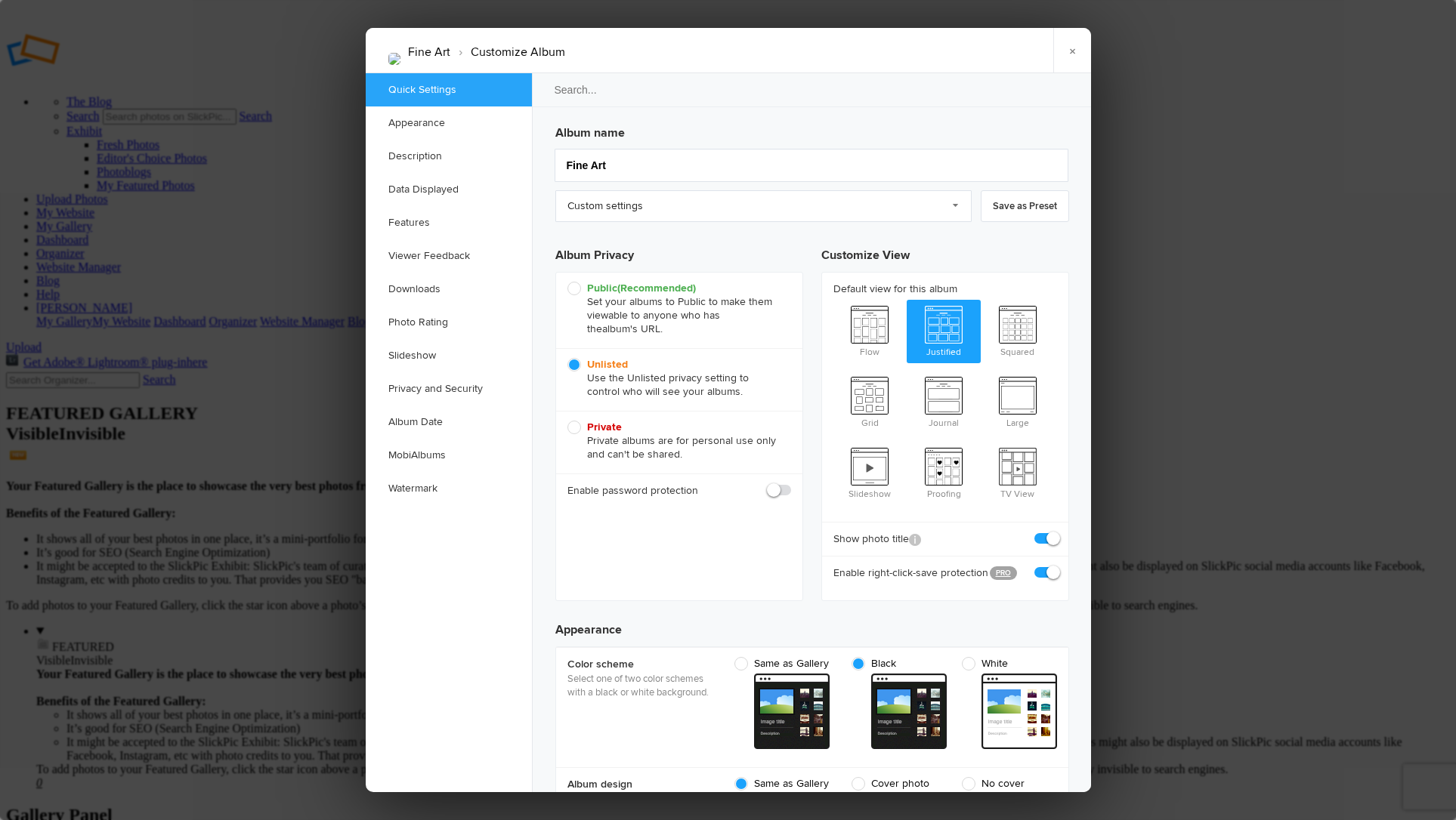
scroll to position [0, 0]
click at [405, 157] on link "Description" at bounding box center [449, 157] width 166 height 33
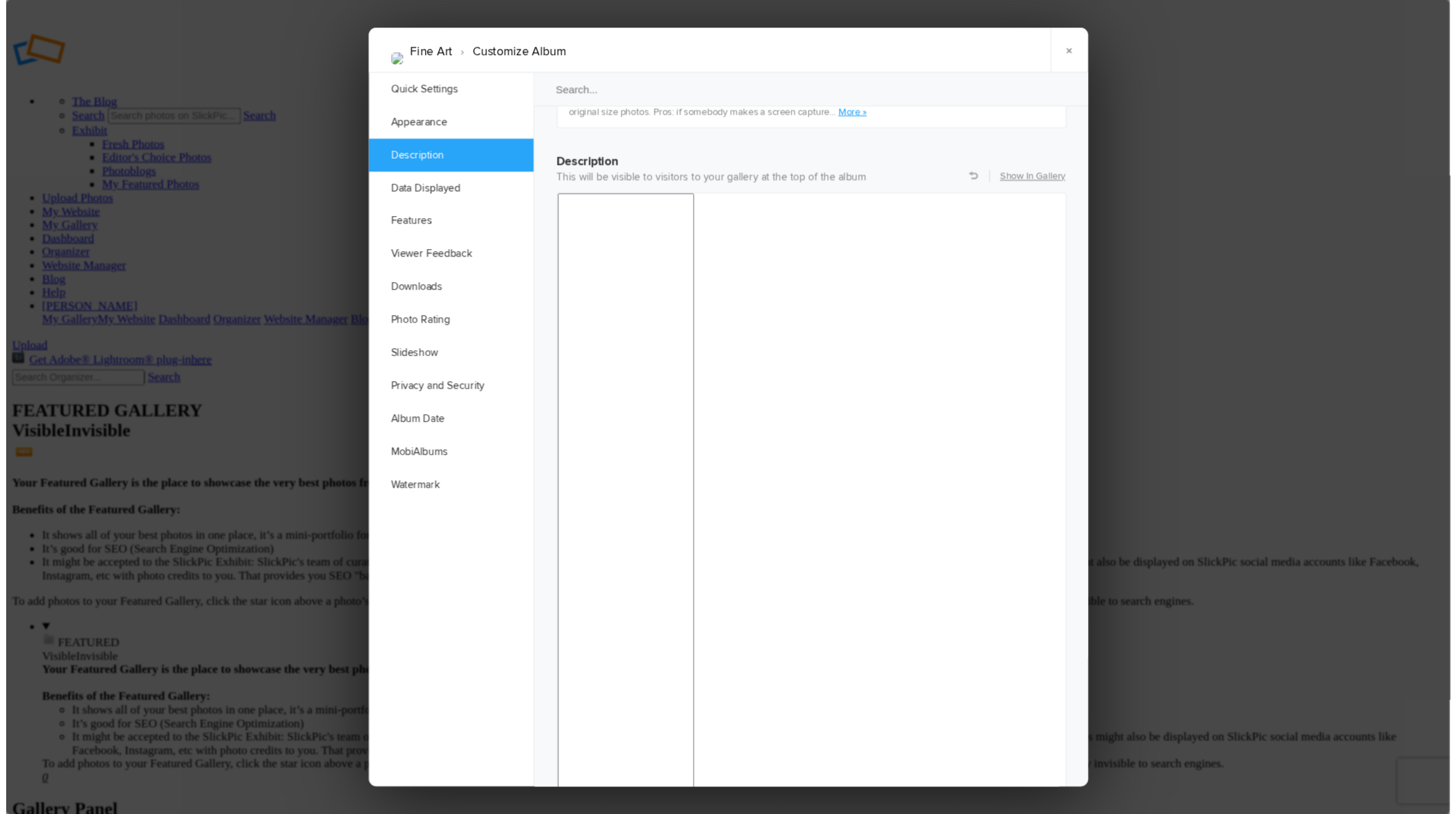
scroll to position [1068, 0]
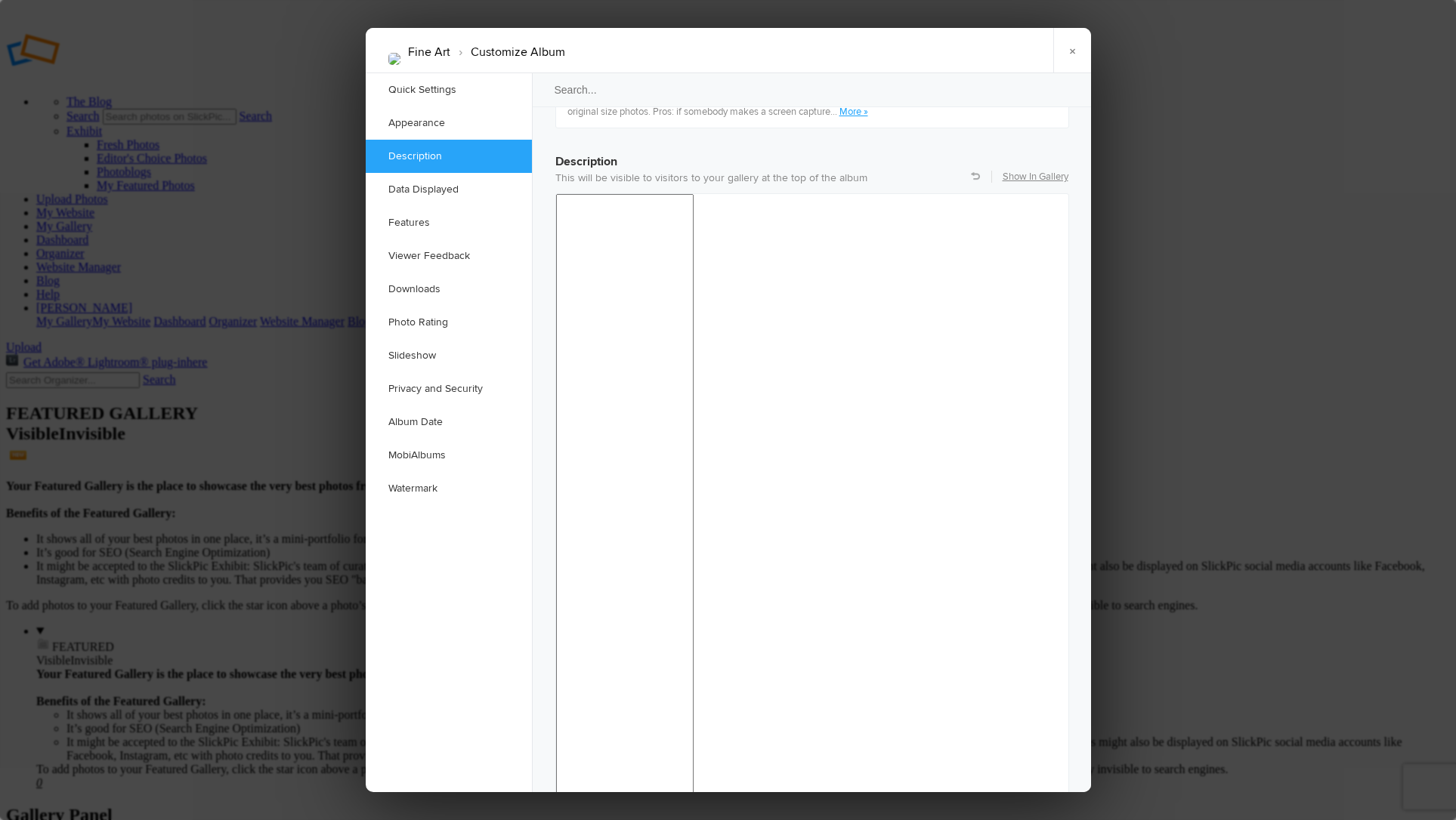
click at [1065, 58] on link "×" at bounding box center [1072, 51] width 38 height 46
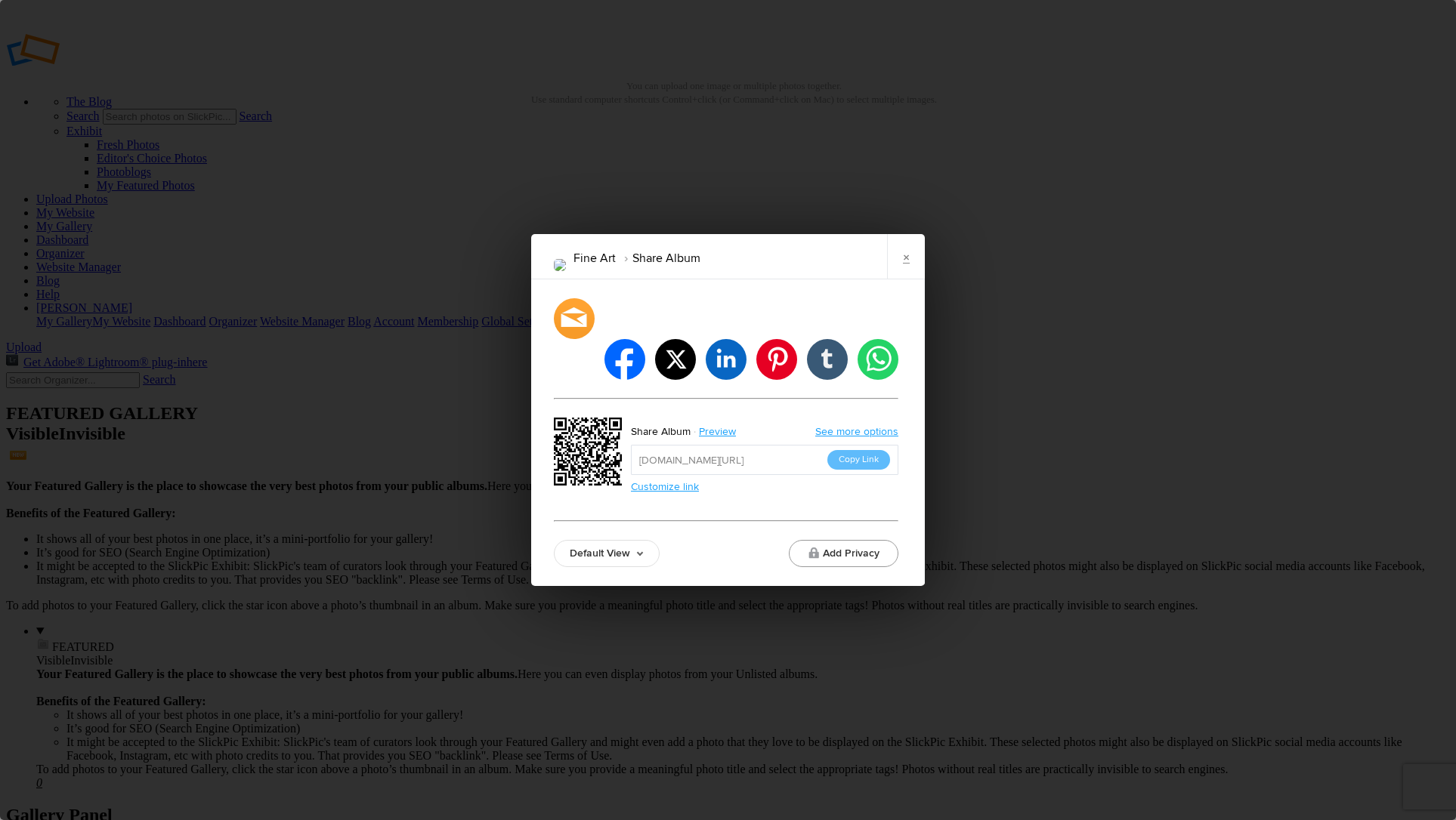
click at [852, 540] on button "Add Privacy" at bounding box center [843, 553] width 110 height 27
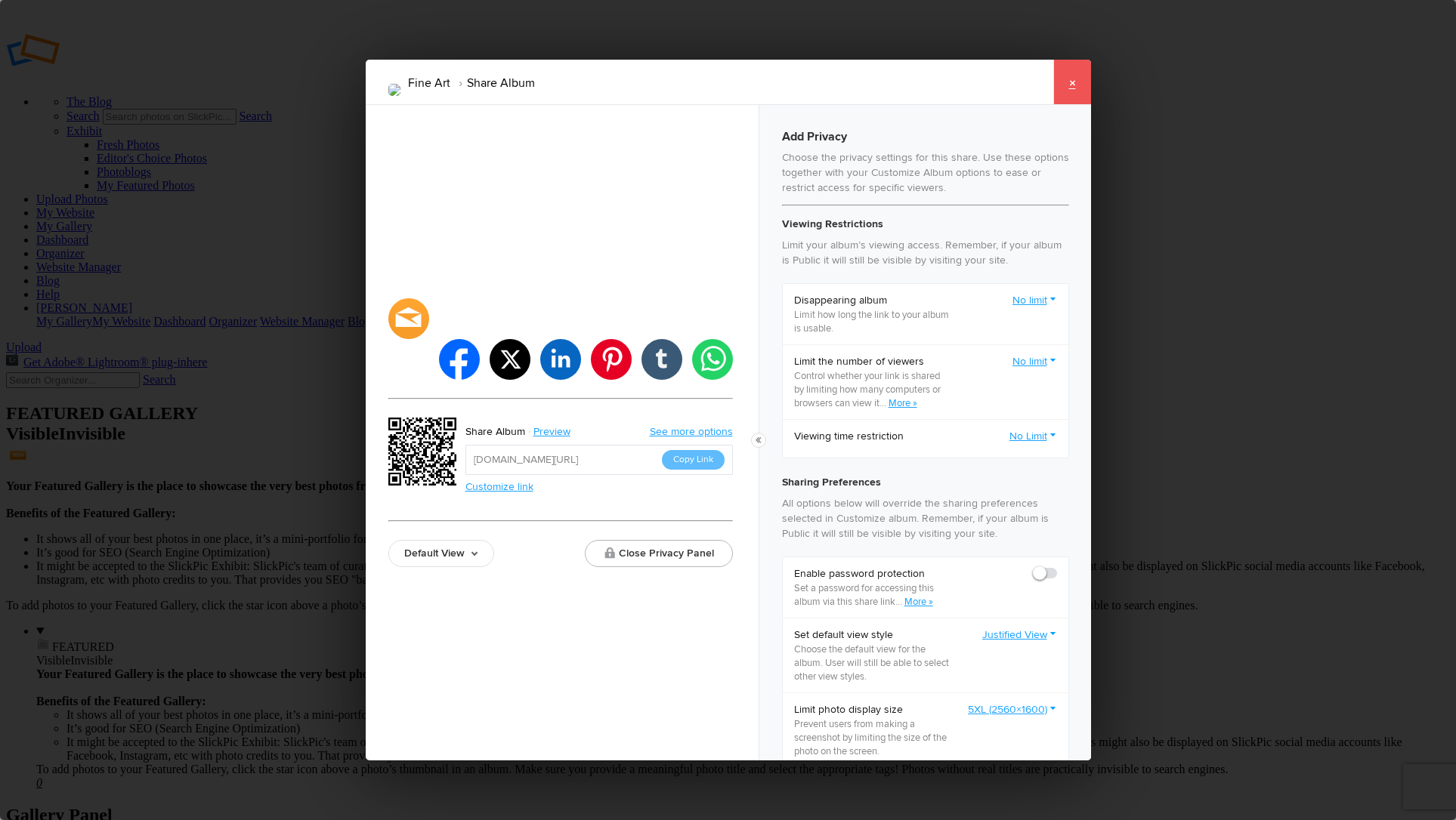
click at [1071, 80] on link "×" at bounding box center [1072, 82] width 38 height 46
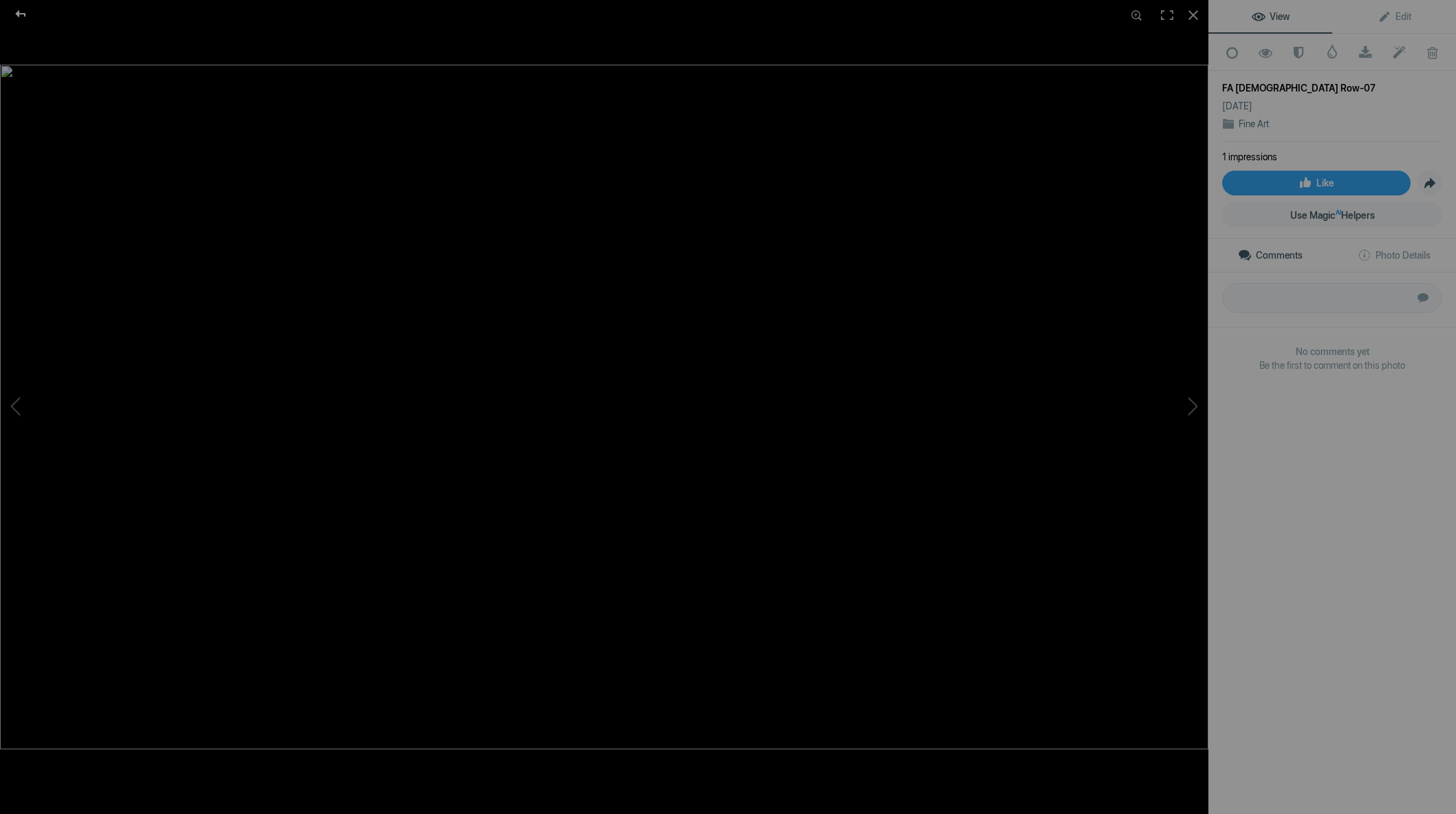
click at [23, 10] on div at bounding box center [20, 13] width 50 height 27
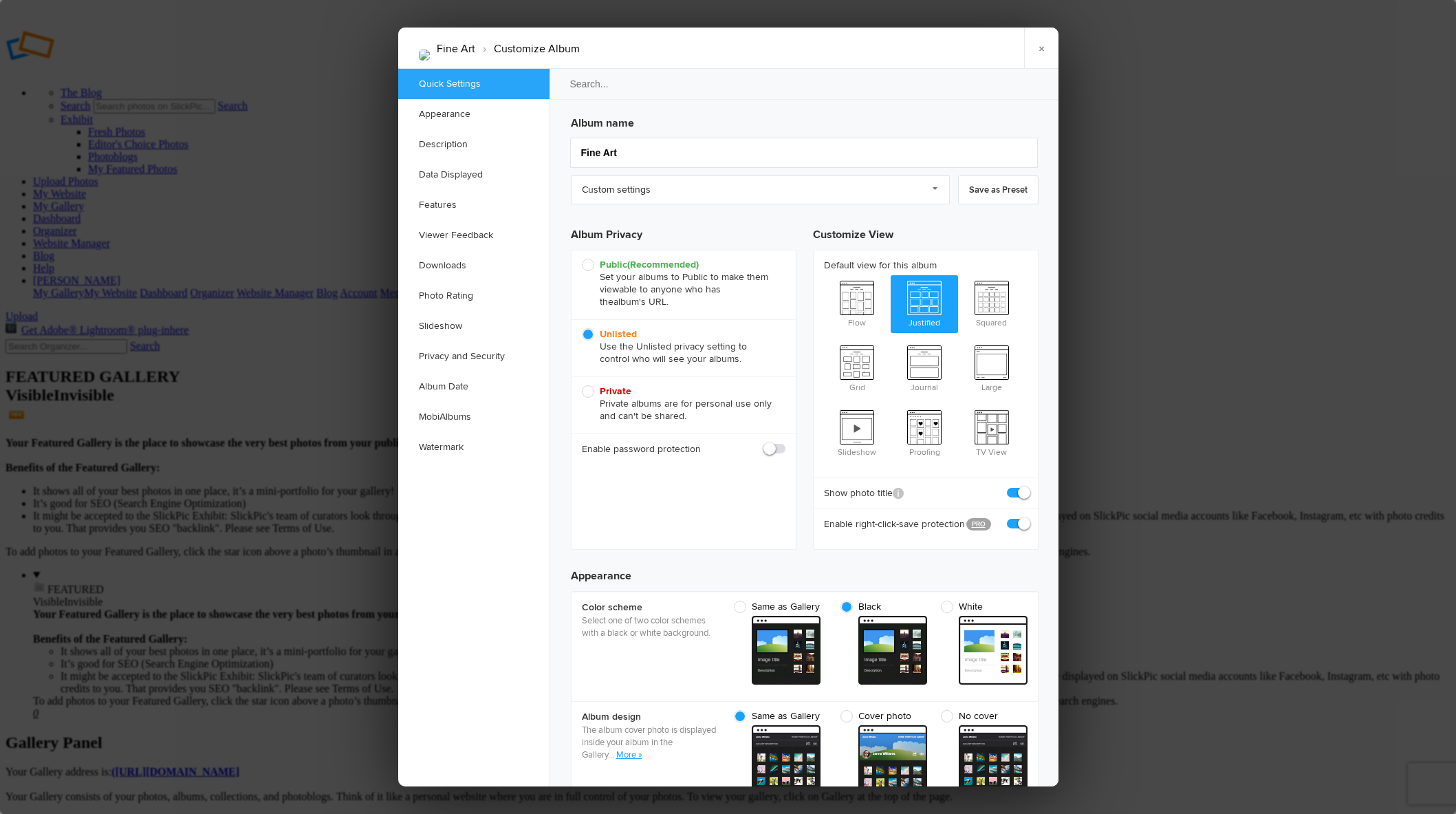
scroll to position [0, 0]
click at [454, 113] on link "Appearance" at bounding box center [473, 114] width 152 height 30
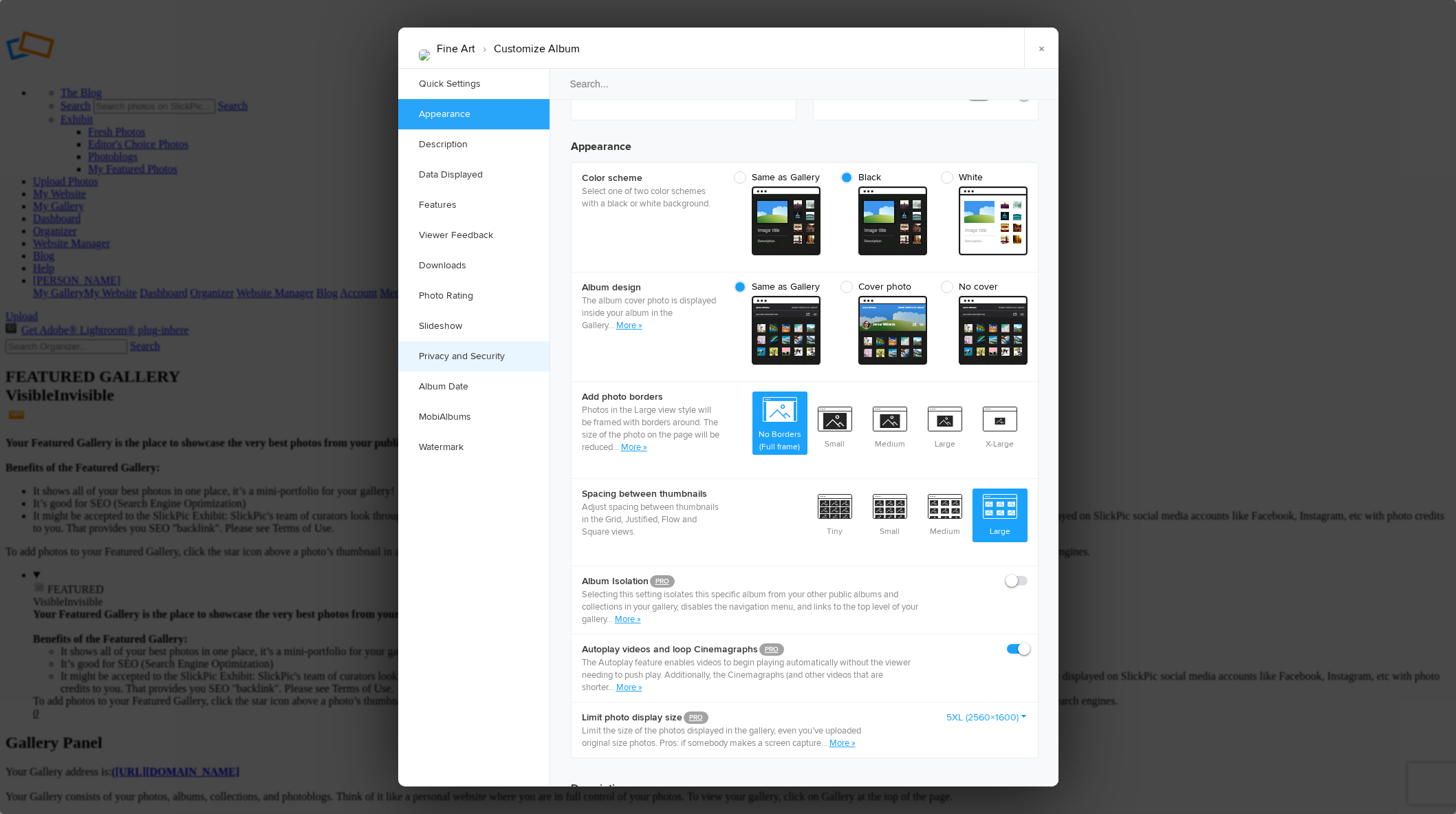
scroll to position [438, 0]
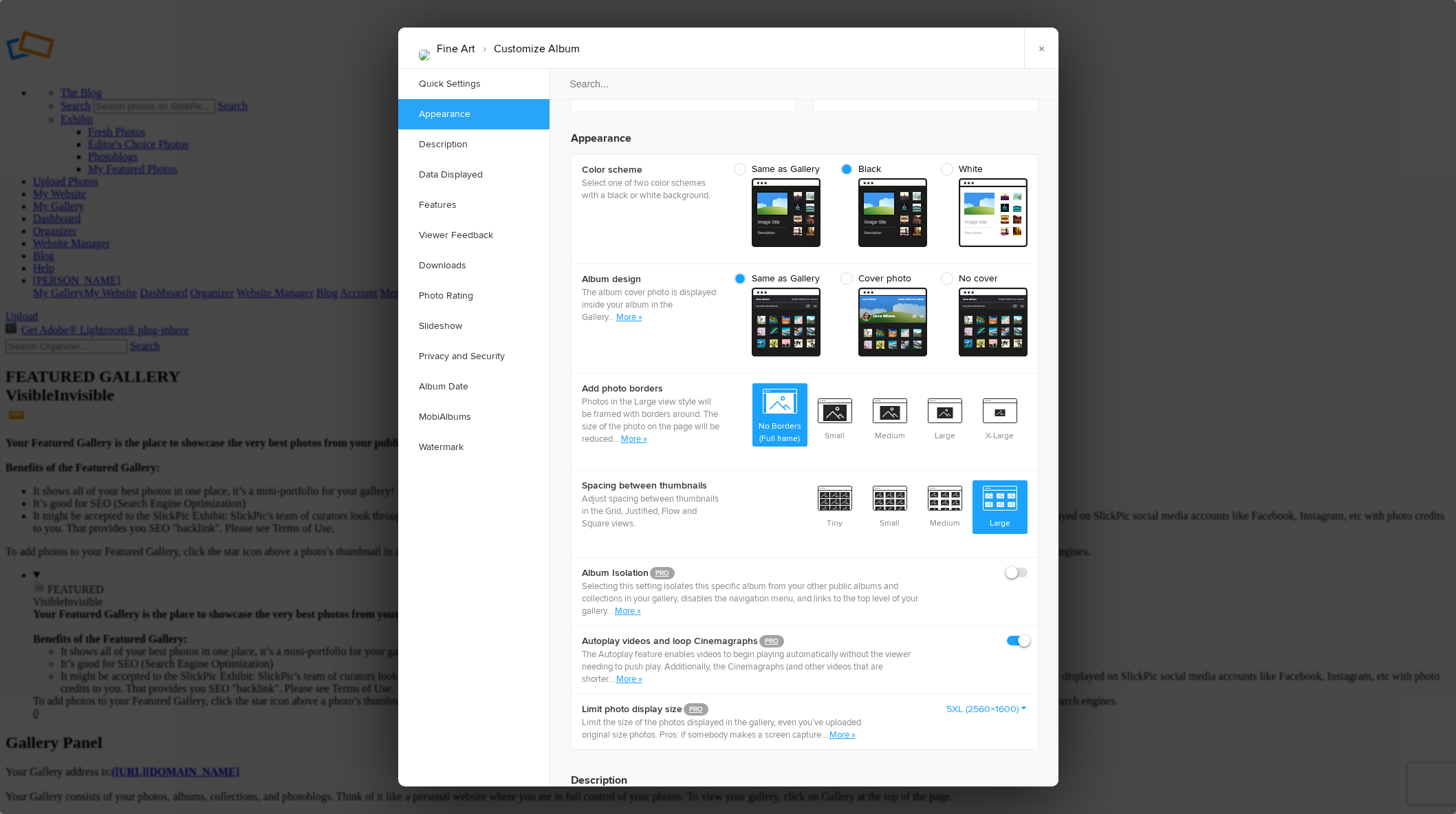
click at [950, 272] on span "No cover" at bounding box center [981, 278] width 80 height 12
click at [1027, 272] on input "No cover cover Custom - dark" at bounding box center [1027, 272] width 1 height 1
radio input "true"
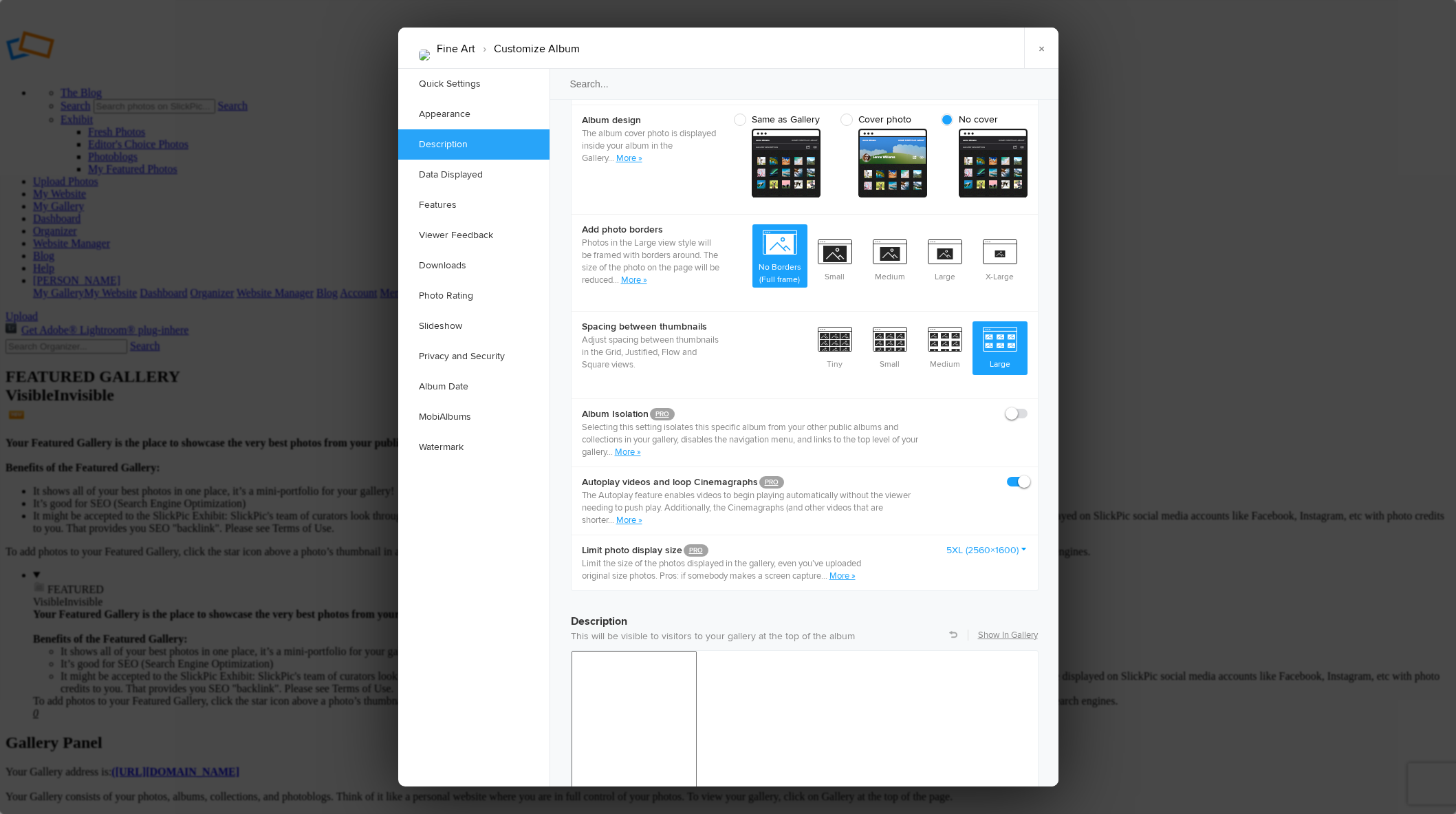
scroll to position [599, 0]
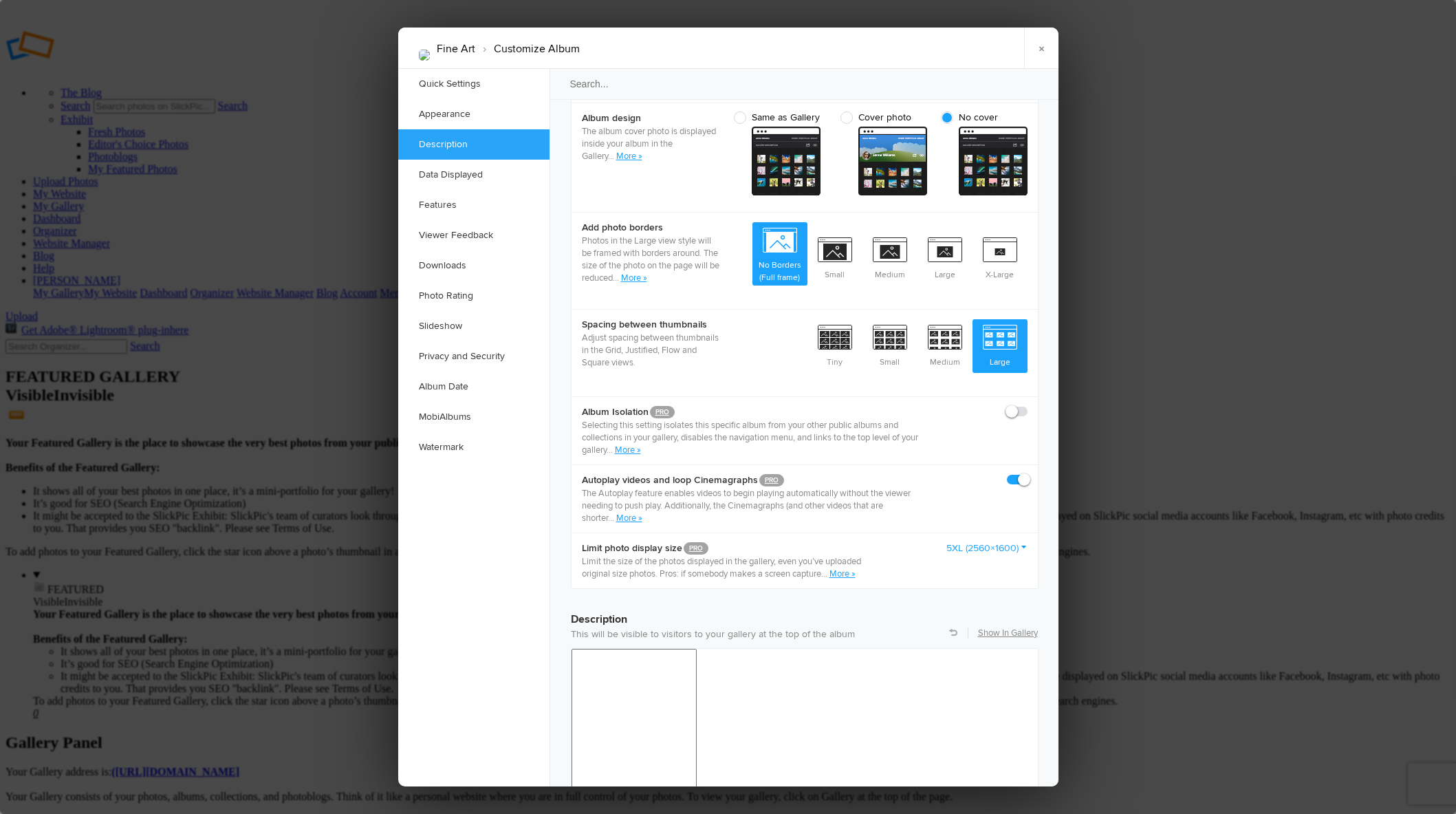
click at [842, 568] on link "More »" at bounding box center [842, 574] width 26 height 11
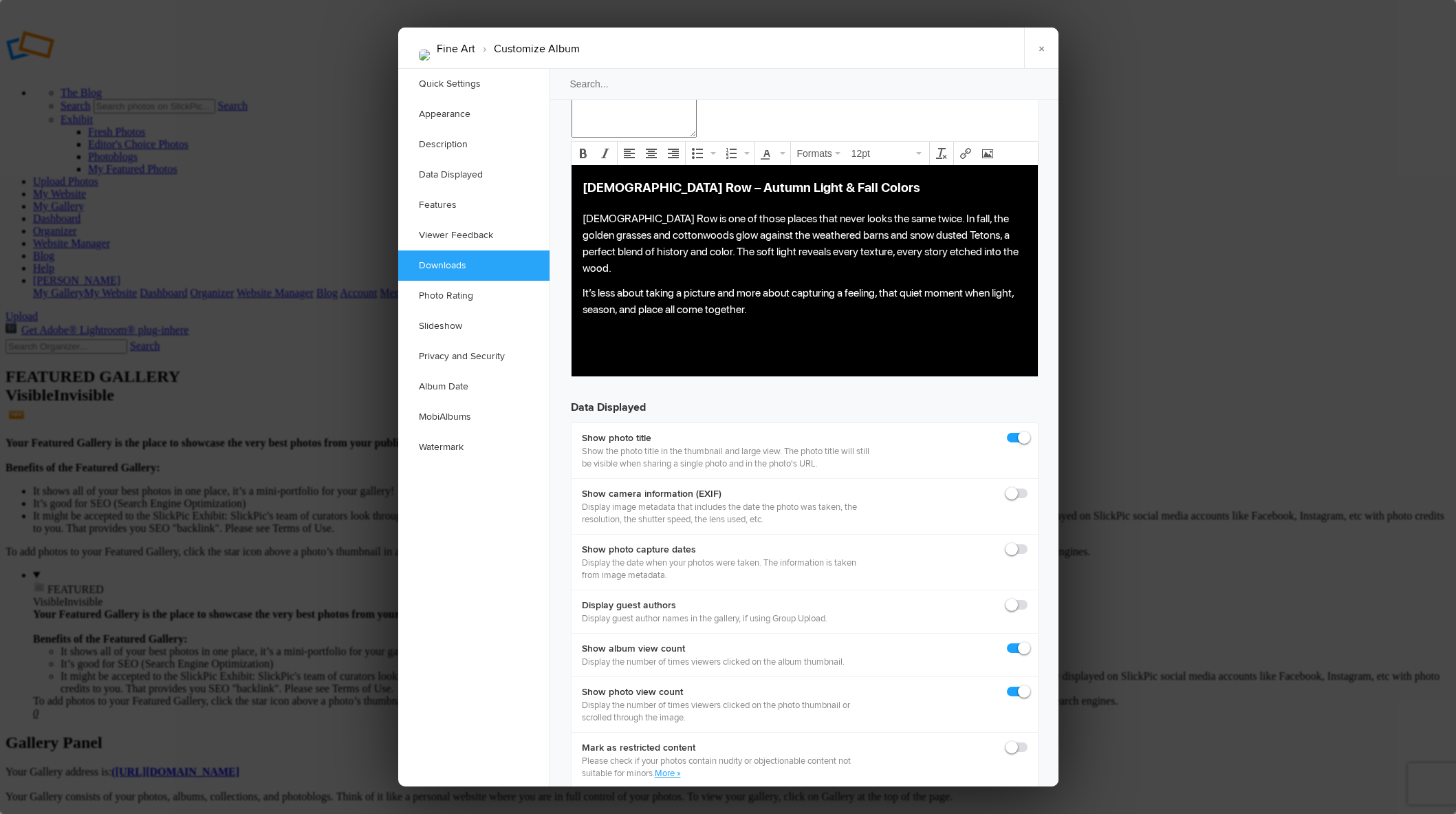
scroll to position [1278, 0]
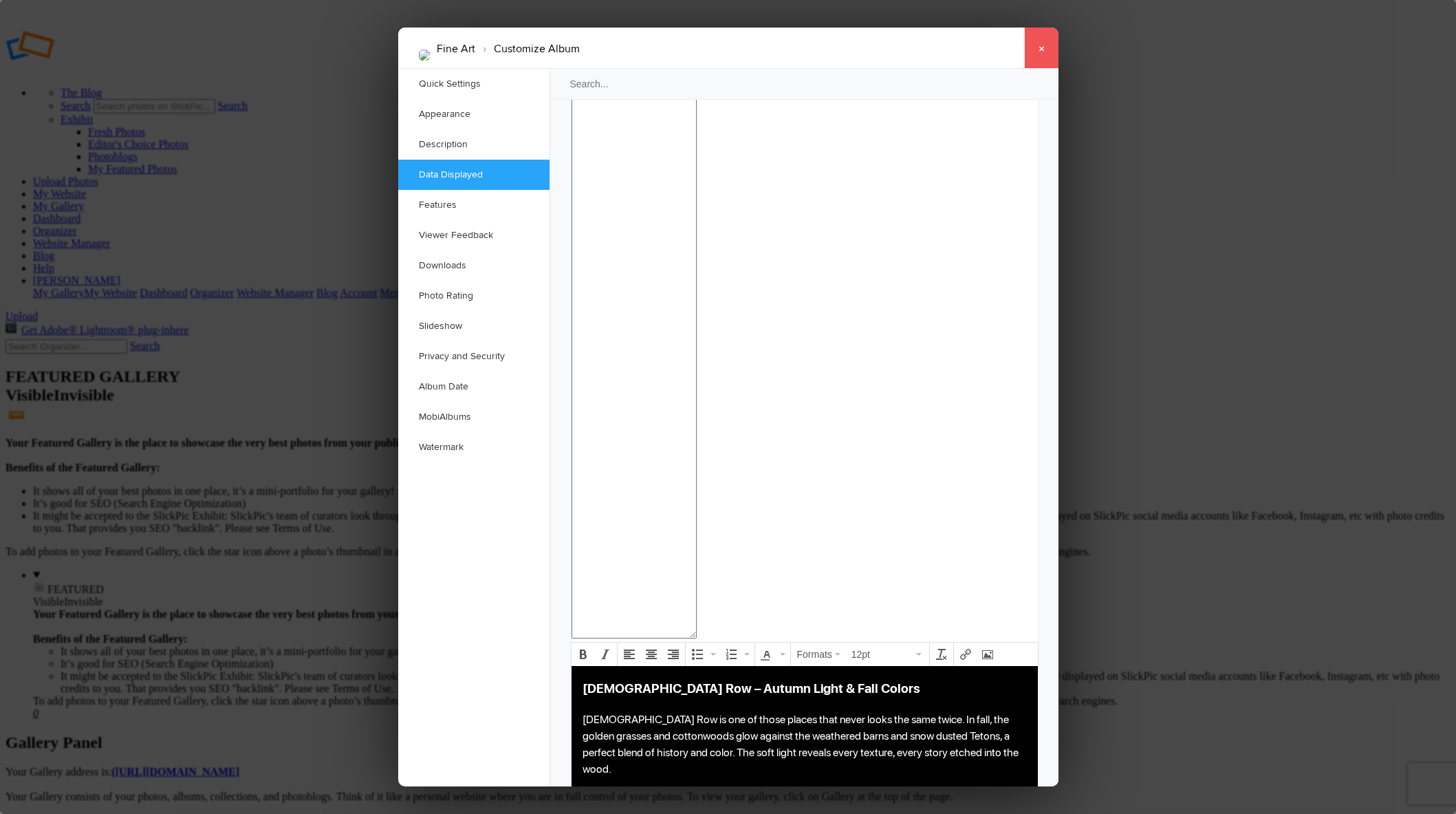
click at [1043, 52] on link "×" at bounding box center [1041, 48] width 35 height 42
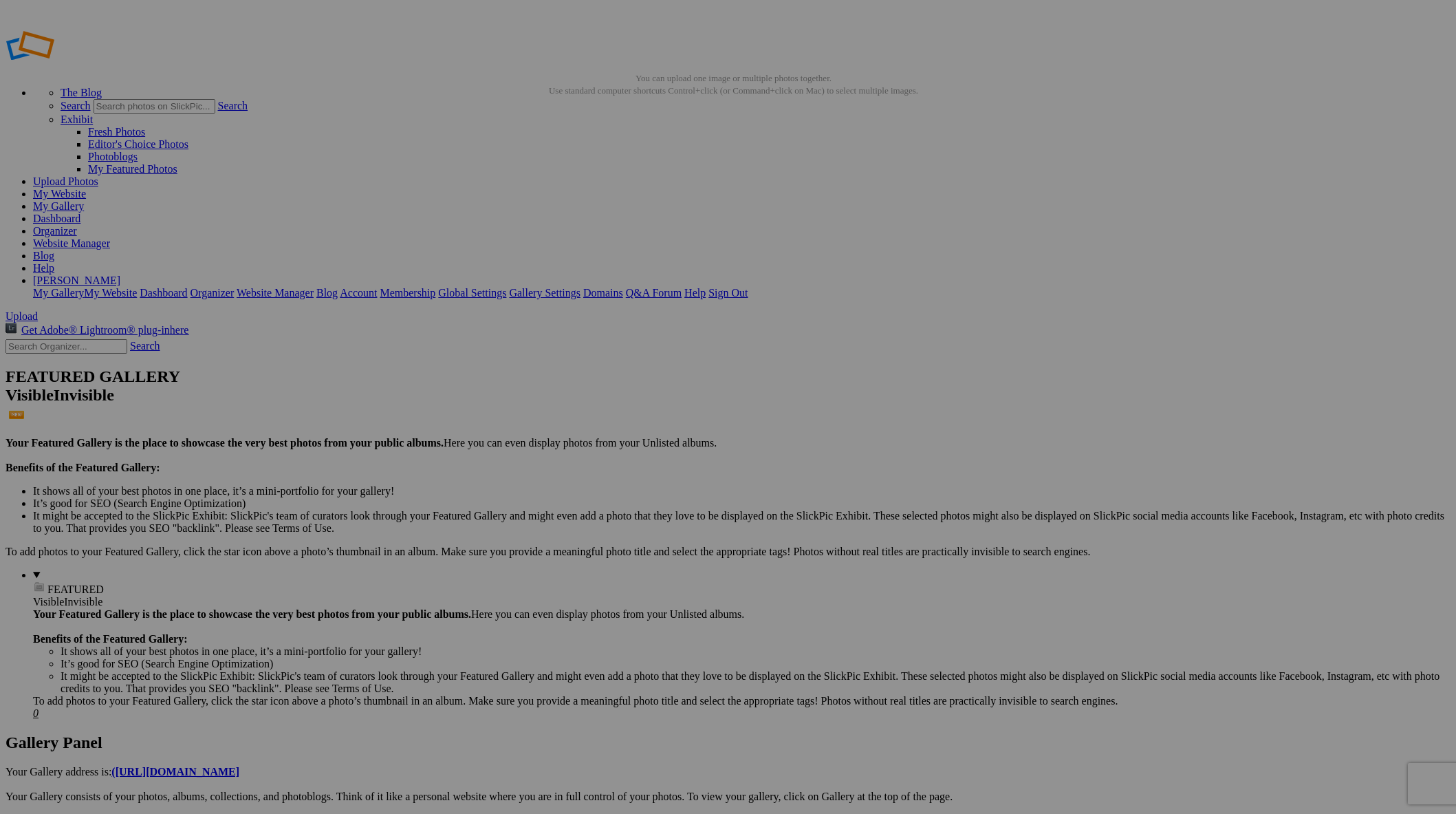
click at [75, 63] on link at bounding box center [88, 68] width 165 height 12
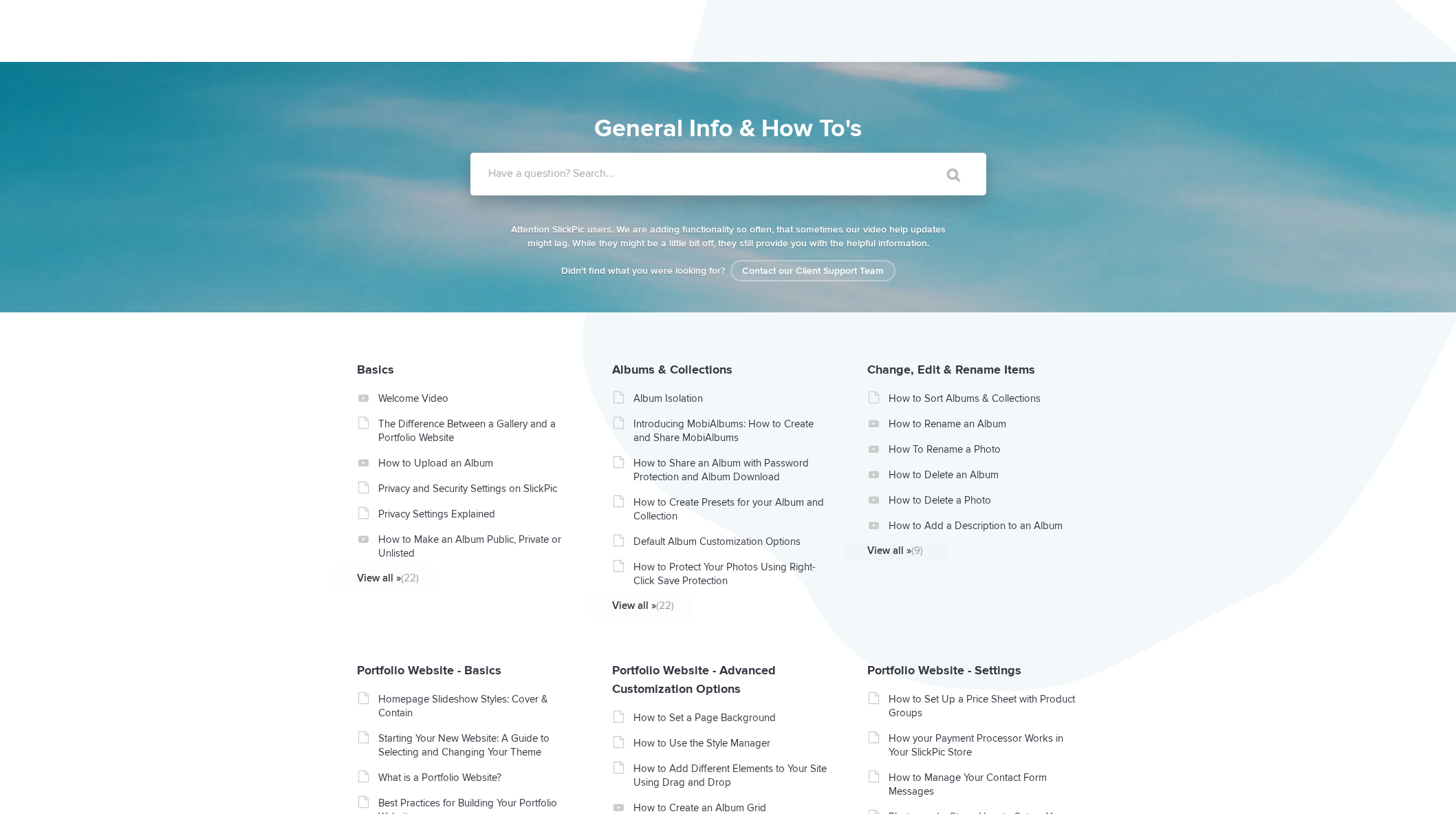
click at [731, 170] on label "Have a question? Search..." at bounding box center [746, 174] width 516 height 14
click at [731, 170] on input "Have a question? Search..." at bounding box center [700, 174] width 459 height 43
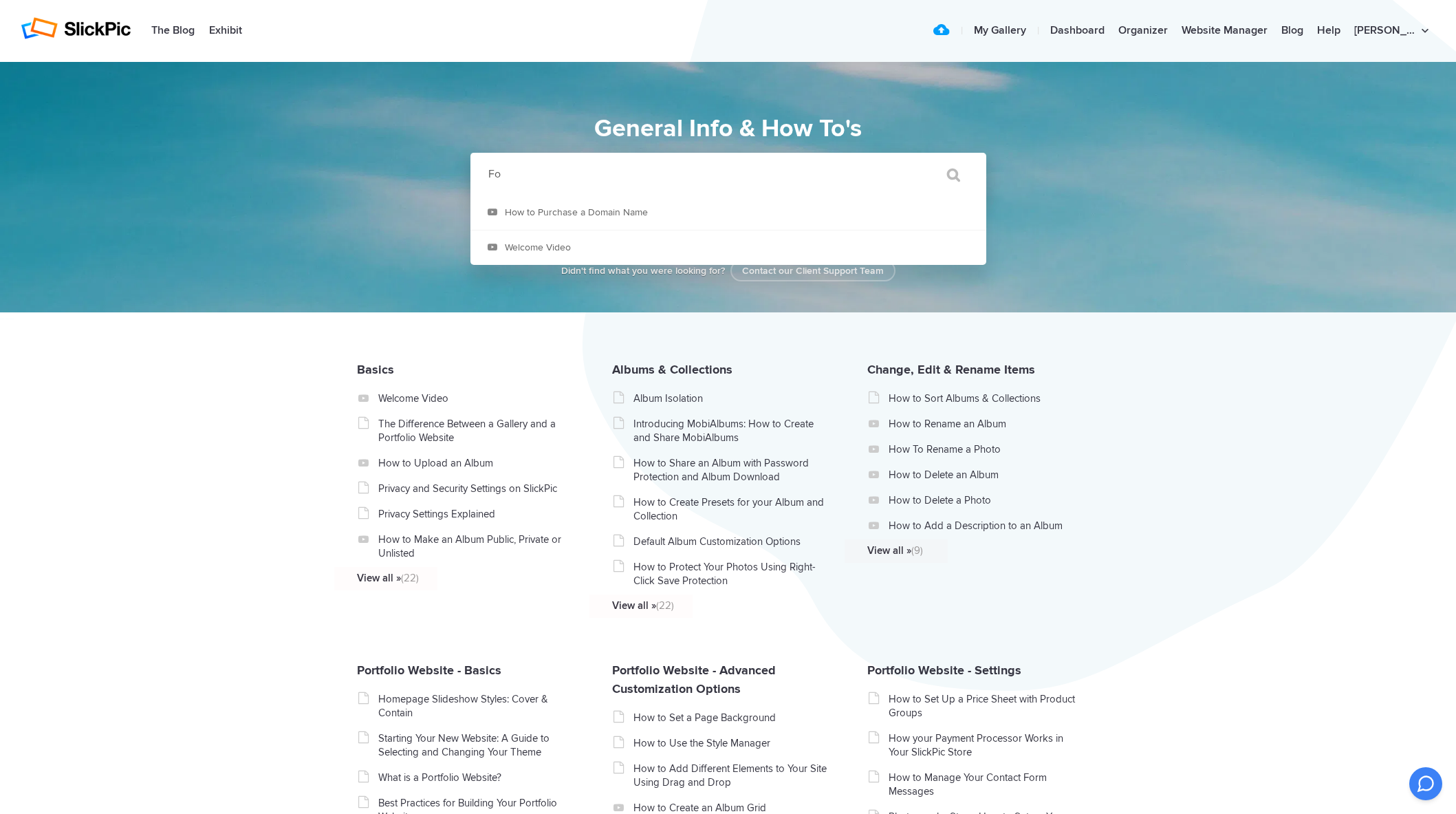
type input "F"
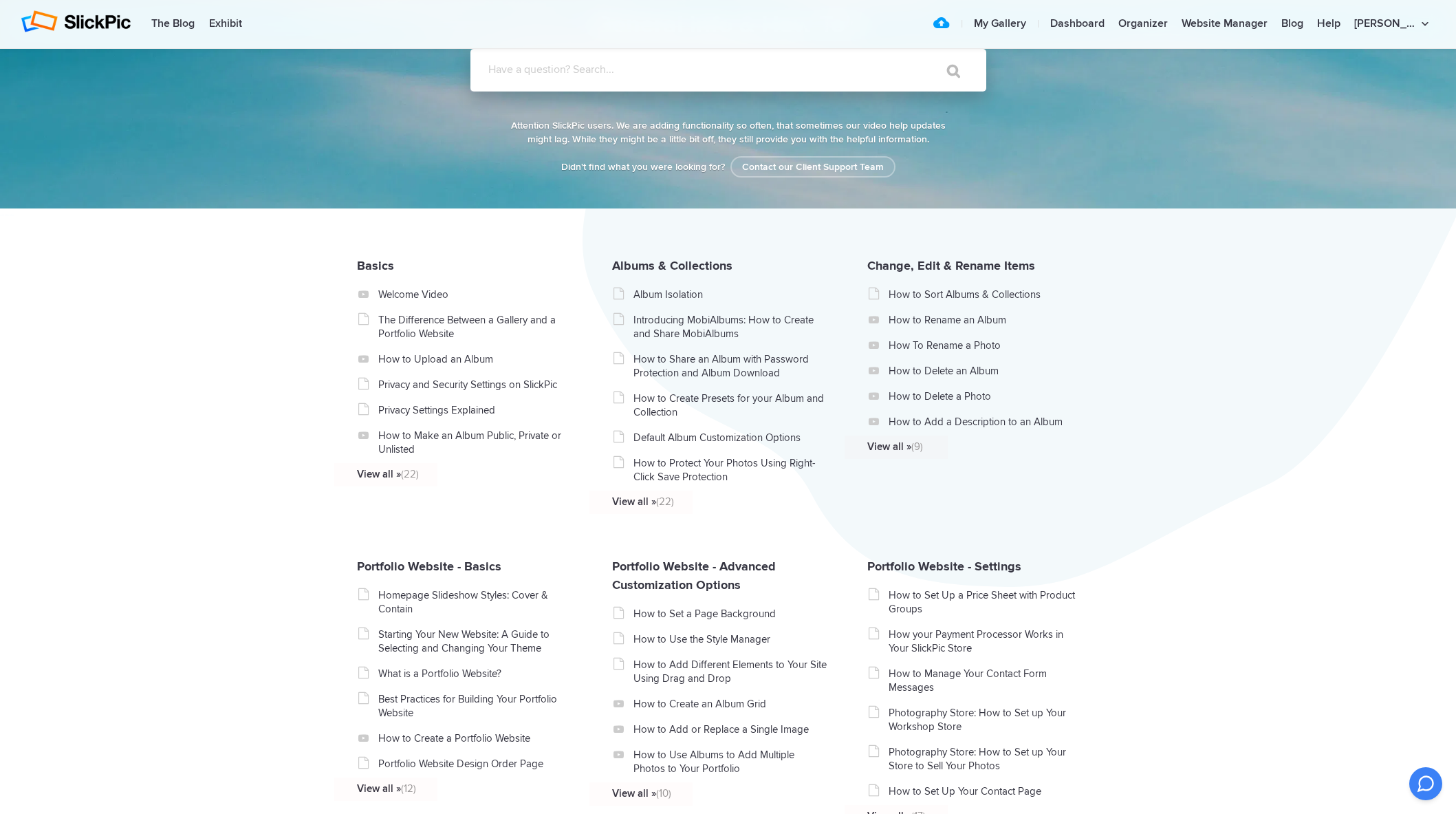
scroll to position [106, 0]
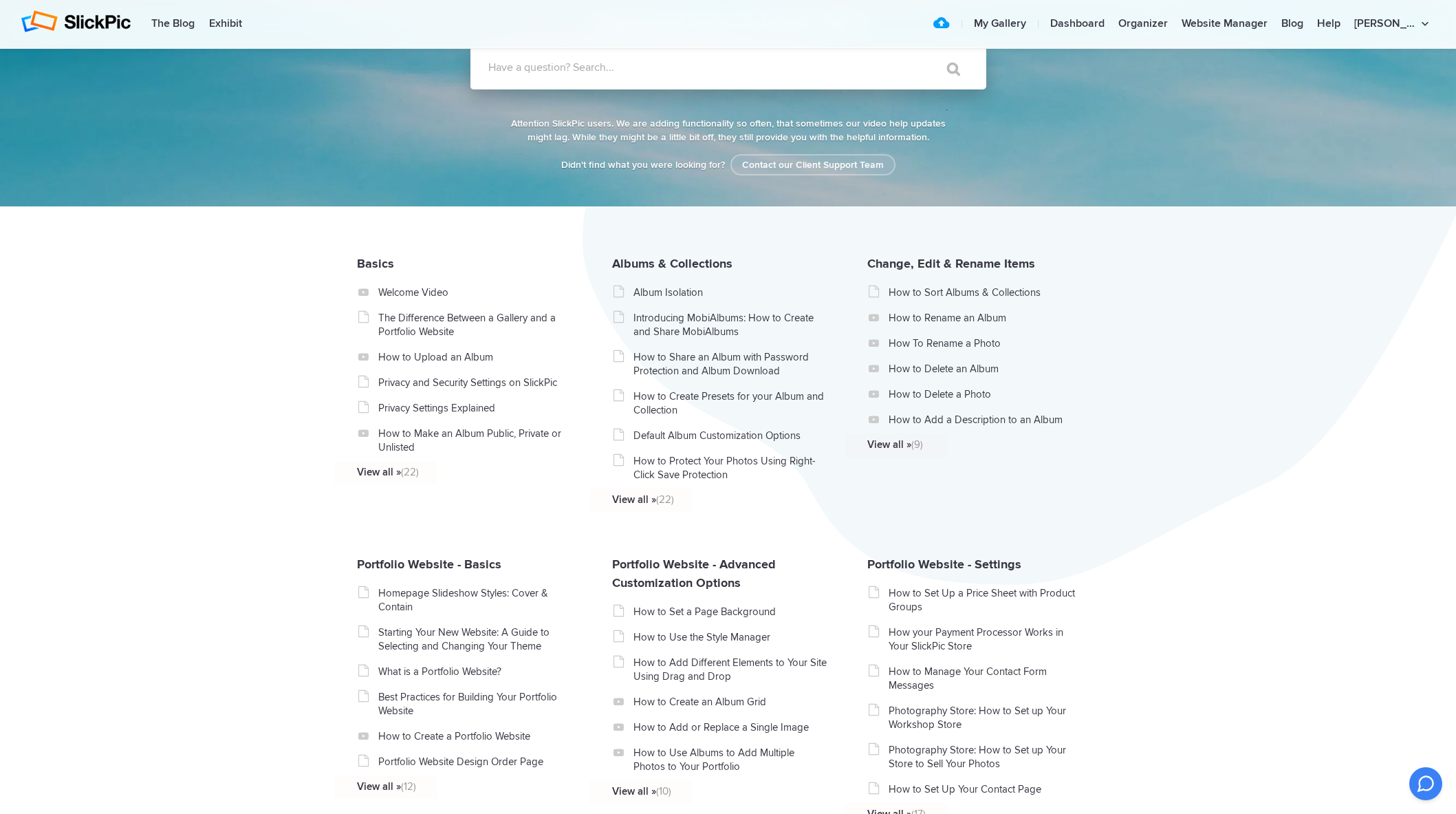
click at [605, 67] on label "Have a question? Search..." at bounding box center [746, 67] width 516 height 14
click at [605, 67] on input "Have a question? Search..." at bounding box center [700, 68] width 459 height 43
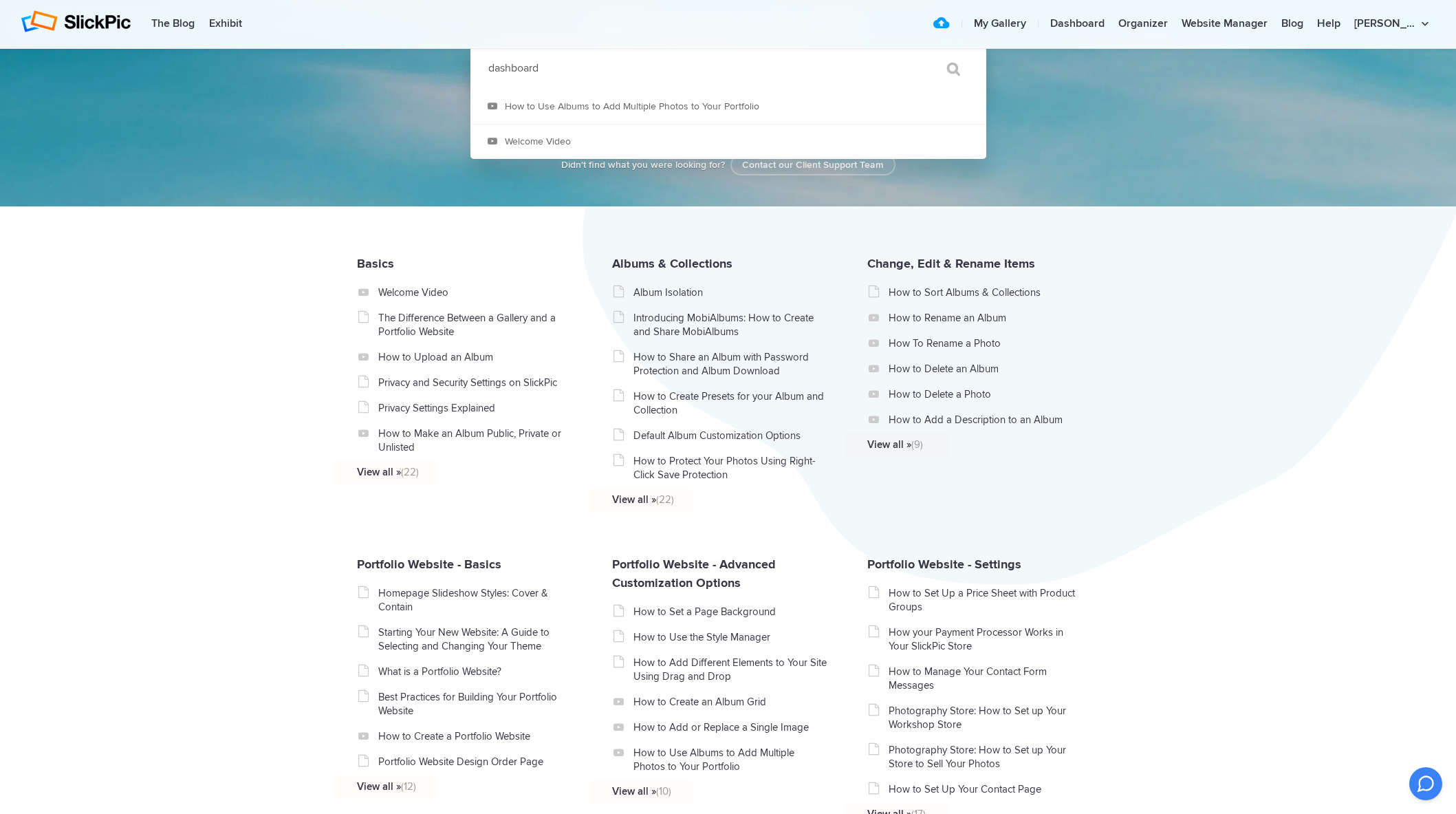
type input "dashboard"
click at [918, 52] on input "" at bounding box center [946, 68] width 58 height 33
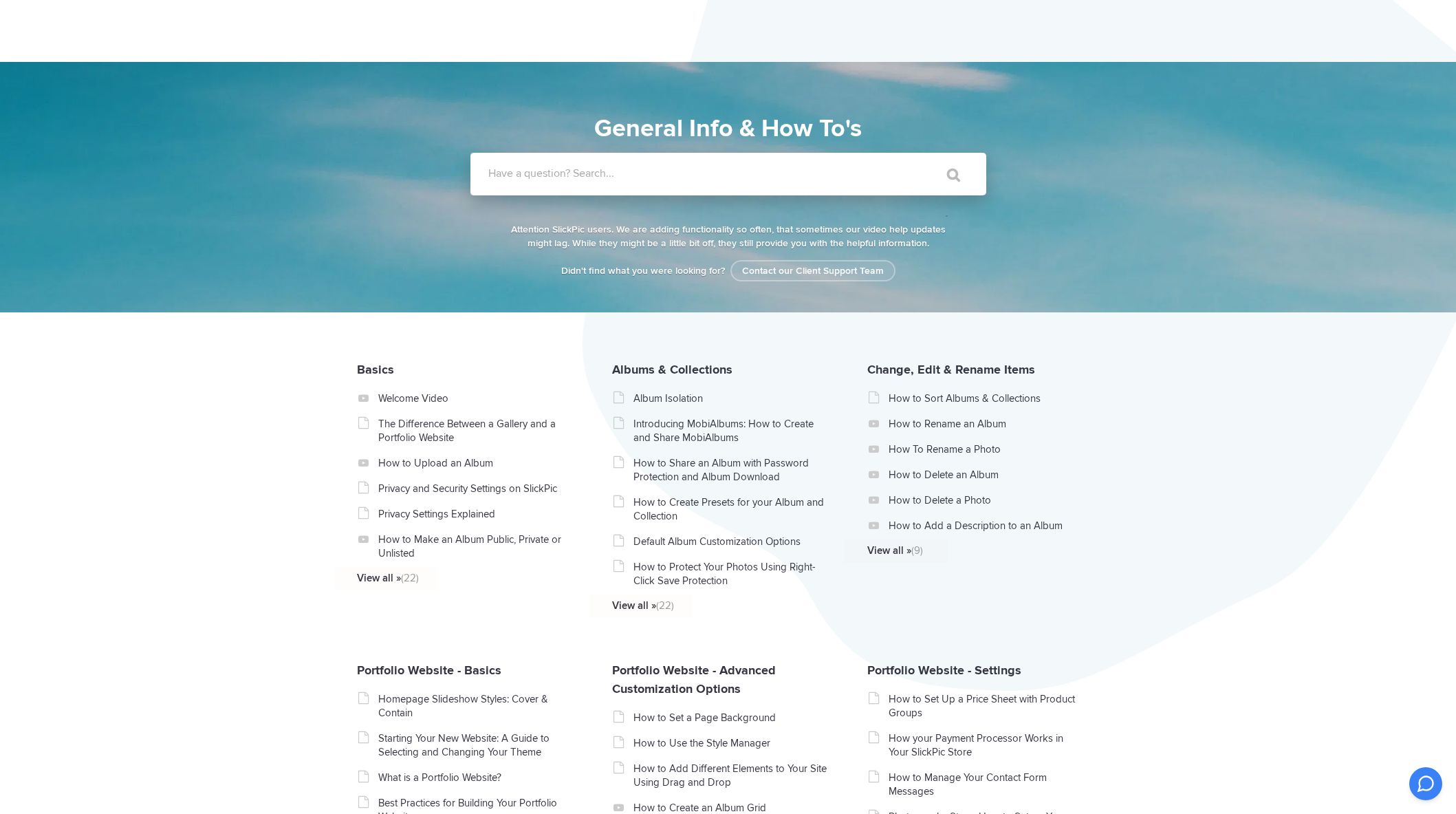
scroll to position [106, 0]
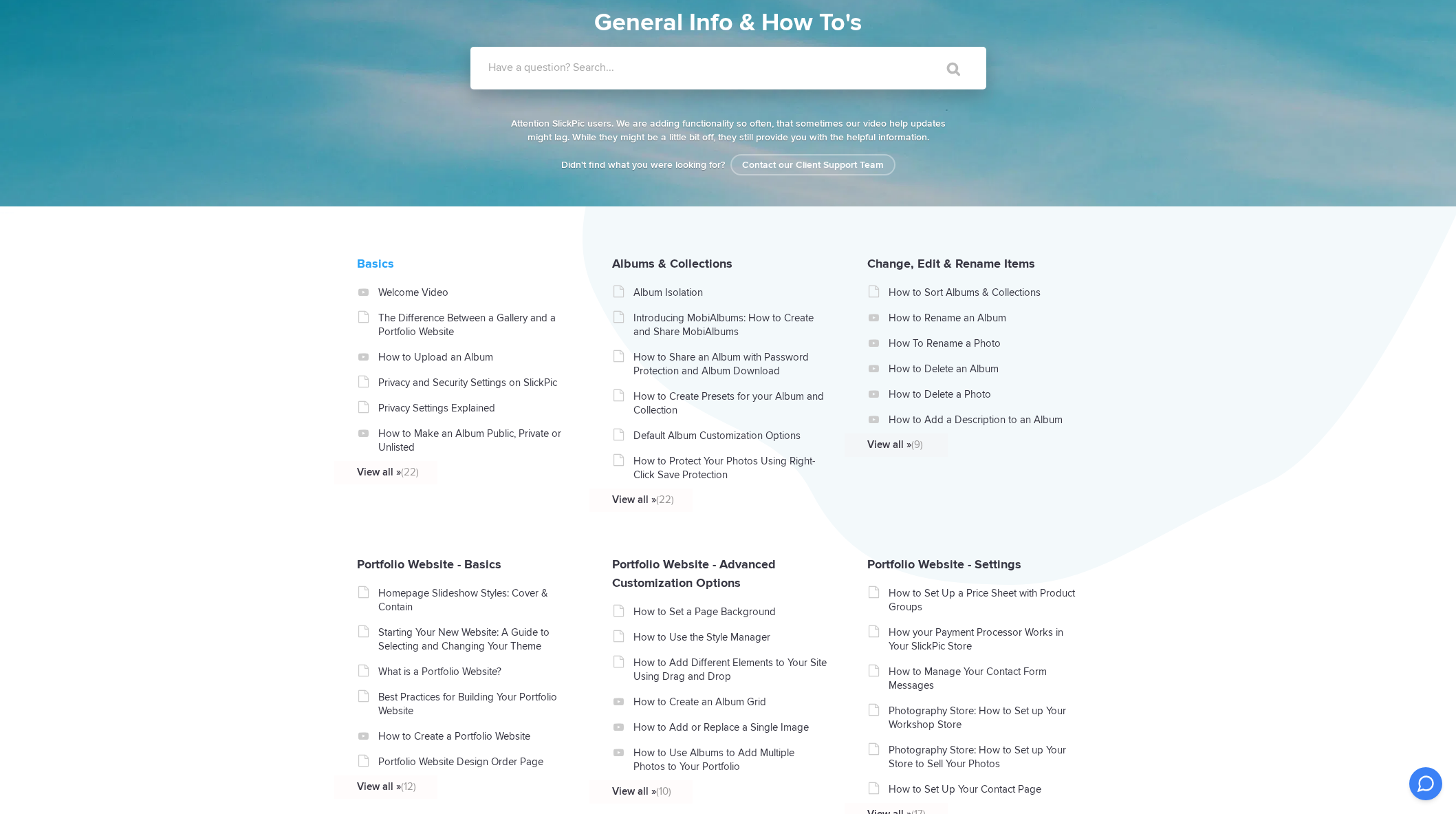
click at [373, 271] on link "Basics" at bounding box center [376, 263] width 37 height 15
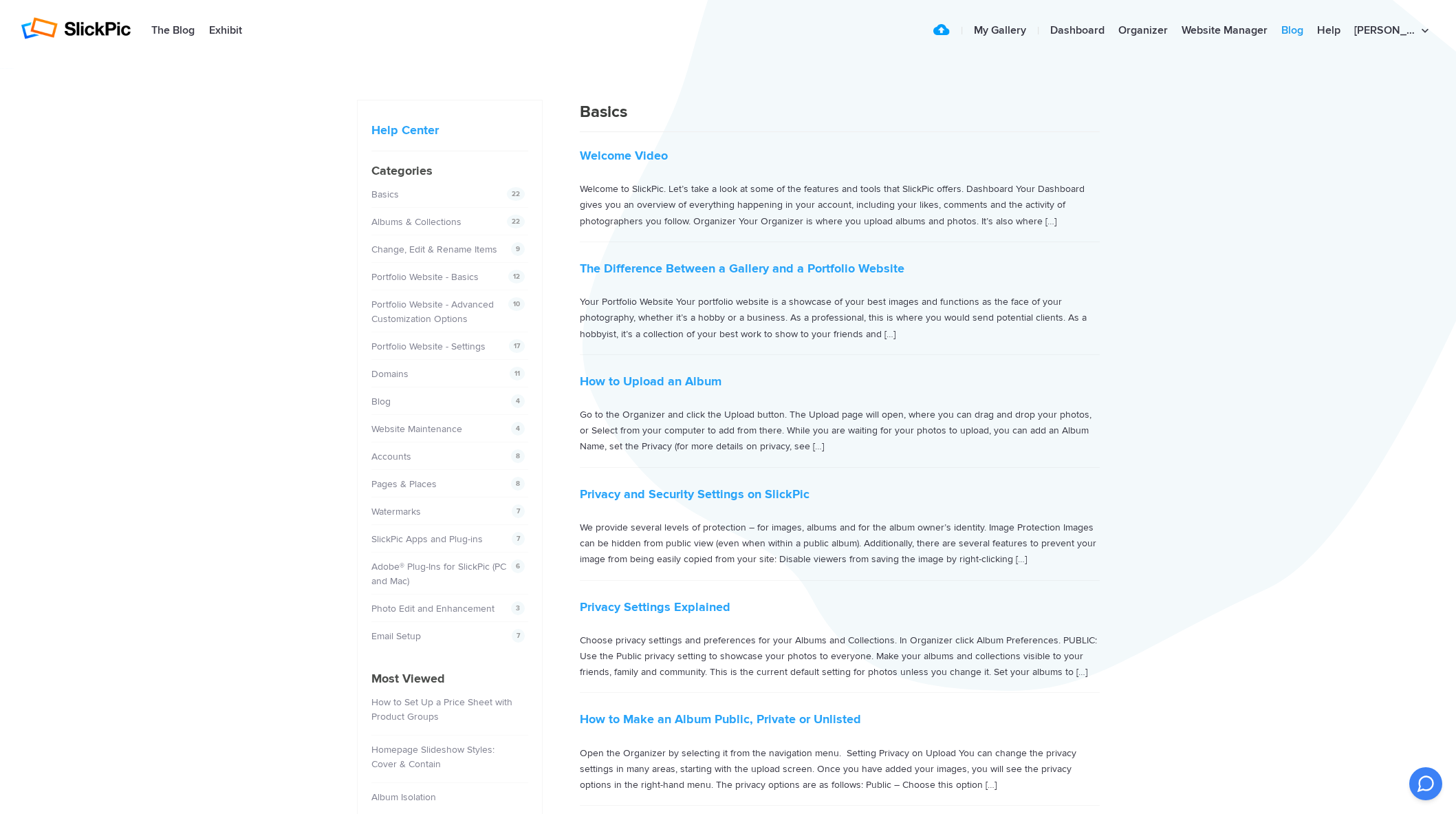
click at [1311, 32] on link "Blog" at bounding box center [1292, 30] width 35 height 27
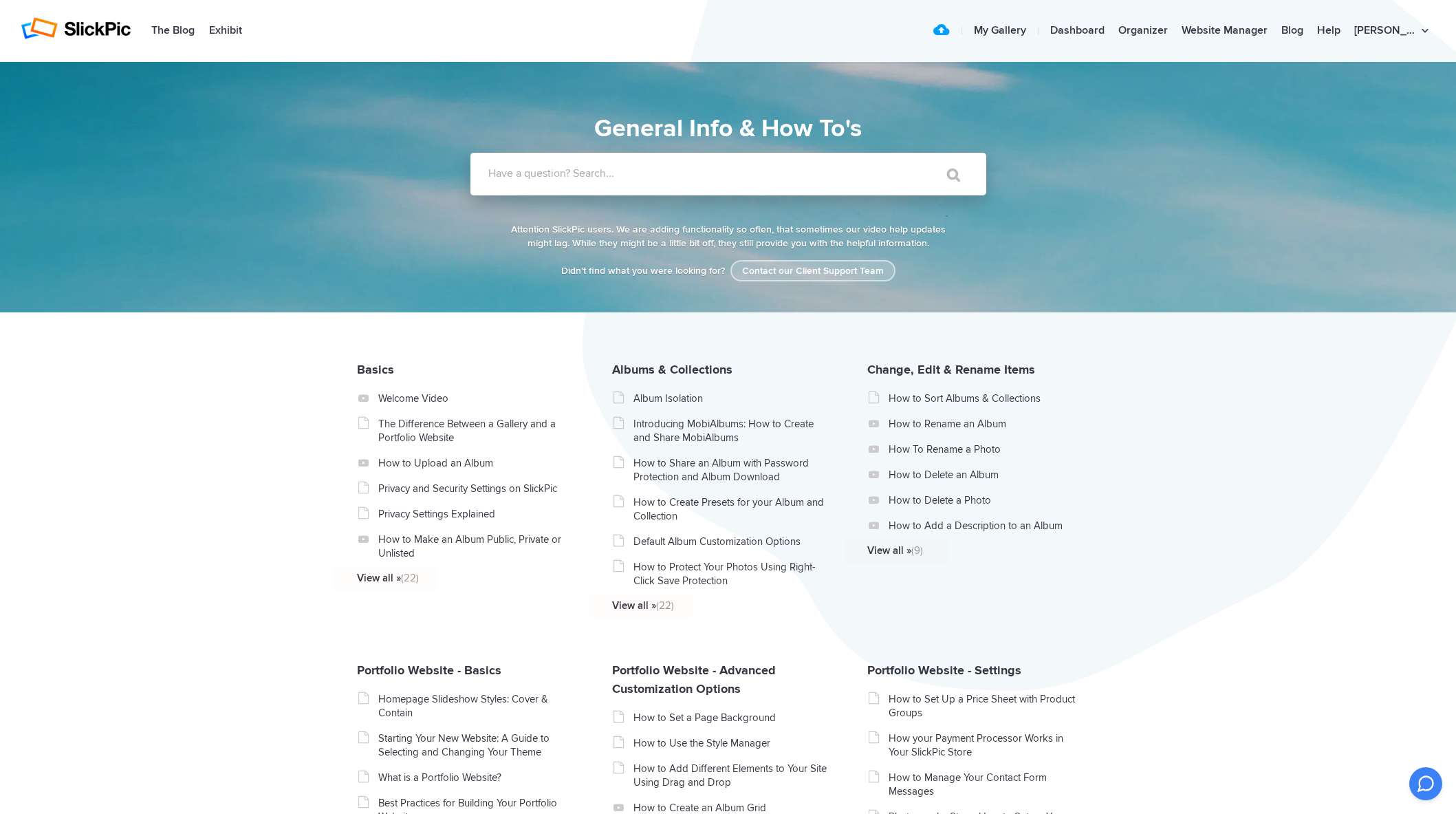
click at [774, 267] on link "Contact our Client Support Team" at bounding box center [813, 270] width 165 height 21
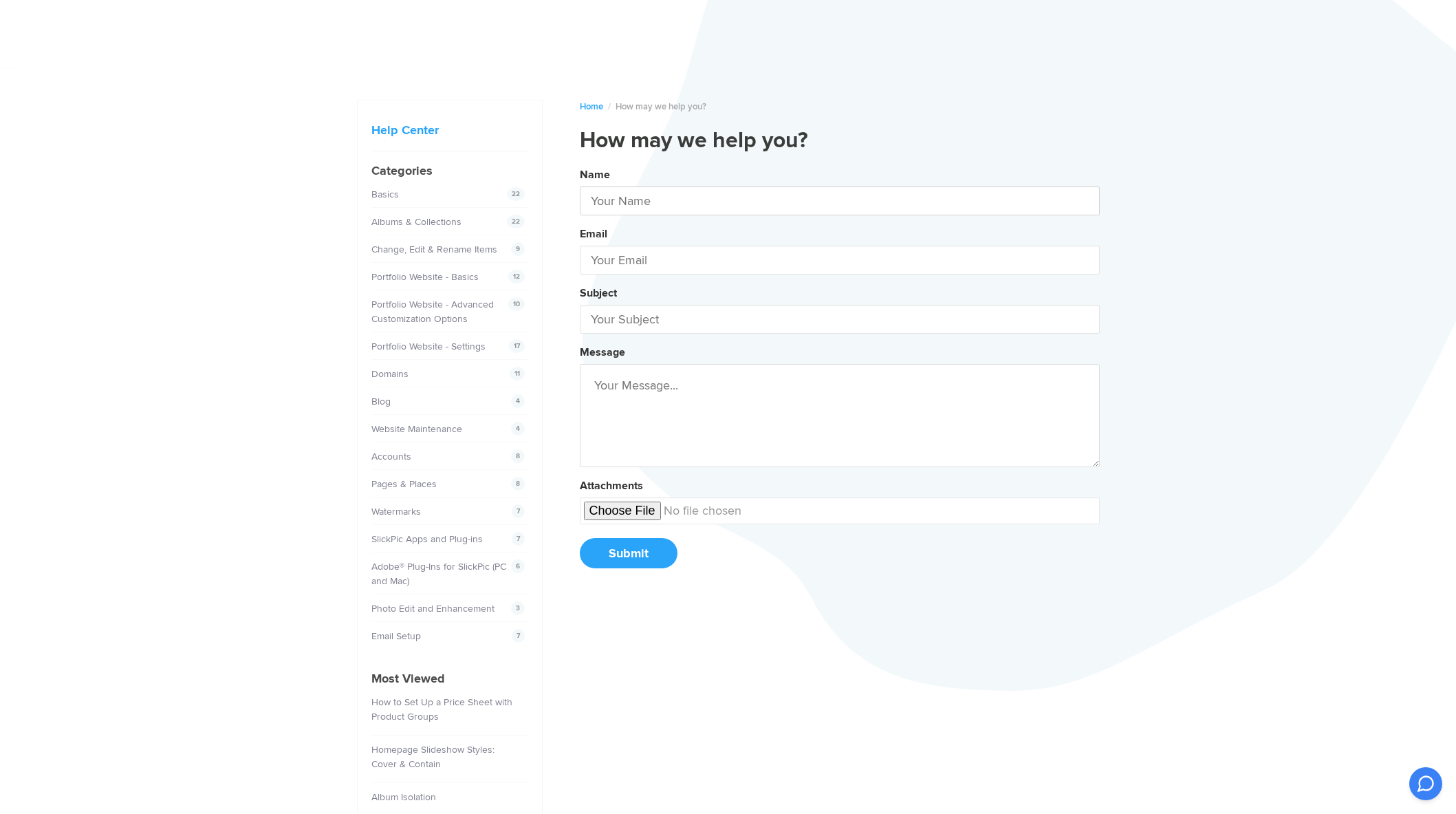
click at [681, 200] on input "text" at bounding box center [839, 200] width 520 height 29
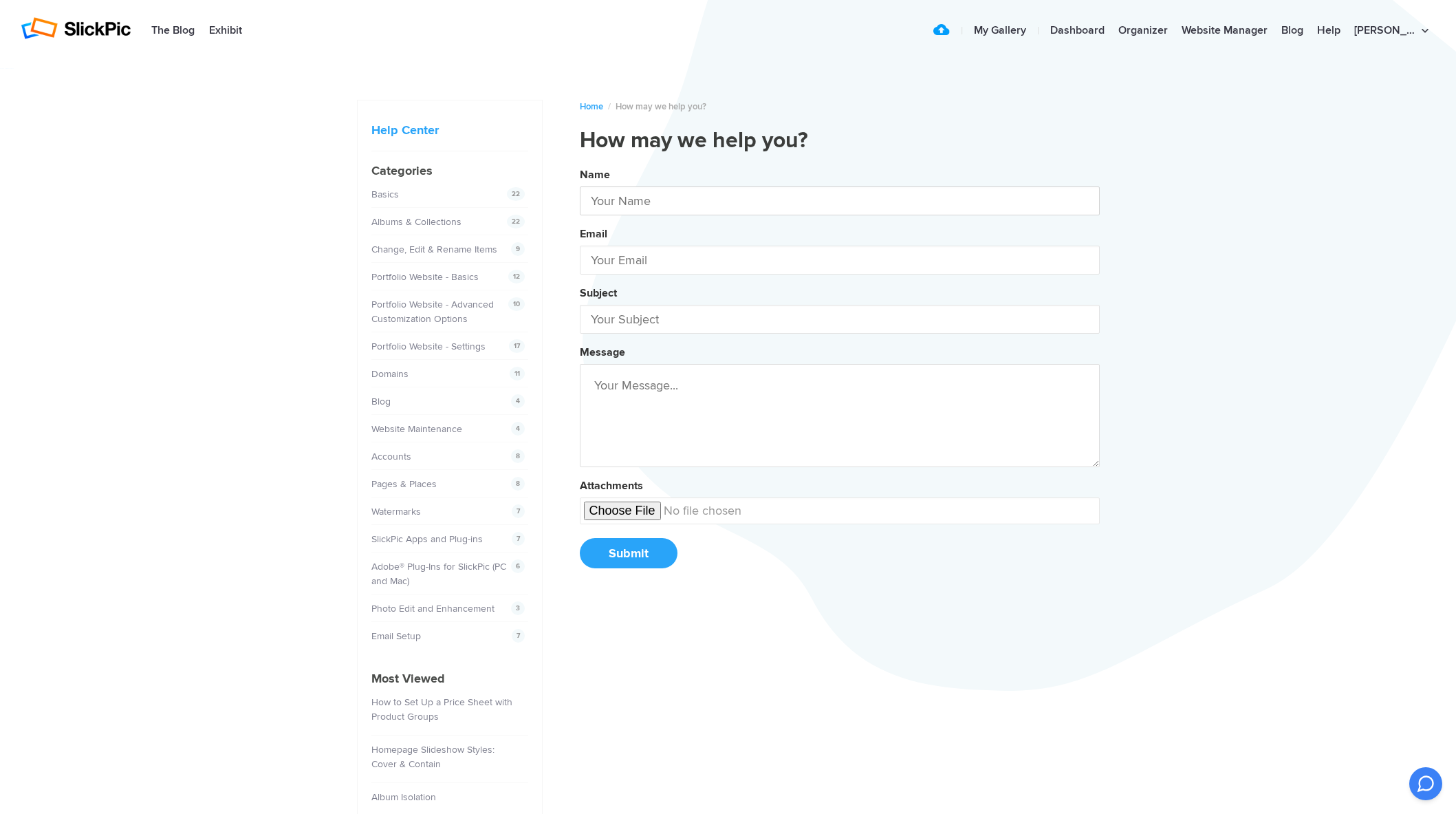
type input "Jeff D'Agostino"
type input "jjjdag@yahoo.com"
type input "Jeff DAgostino"
type input "jjjdag@gmail.com"
click at [693, 316] on input "text" at bounding box center [839, 319] width 520 height 29
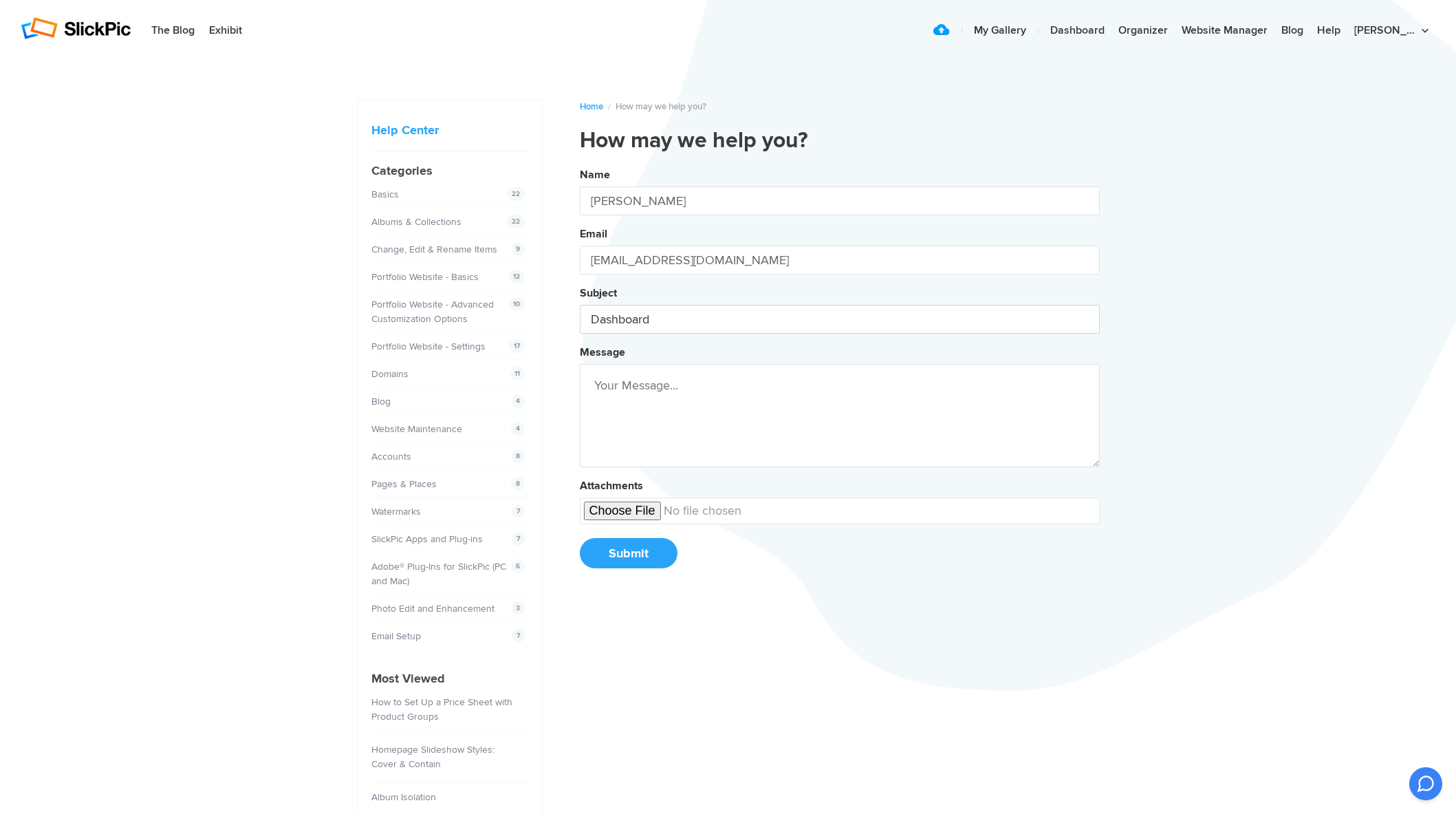
click at [580, 163] on button "Name Jeff DAgostino Email jjjdag@gmail.com Subject Dashboard Message Attachment…" at bounding box center [839, 372] width 520 height 419
type input "Dashboard"
click at [657, 383] on textarea at bounding box center [839, 416] width 520 height 103
type textarea "How do you follow photographers so they'll display on your dashboard. I enjoy s…"
click at [616, 558] on button "Submit" at bounding box center [628, 553] width 97 height 30
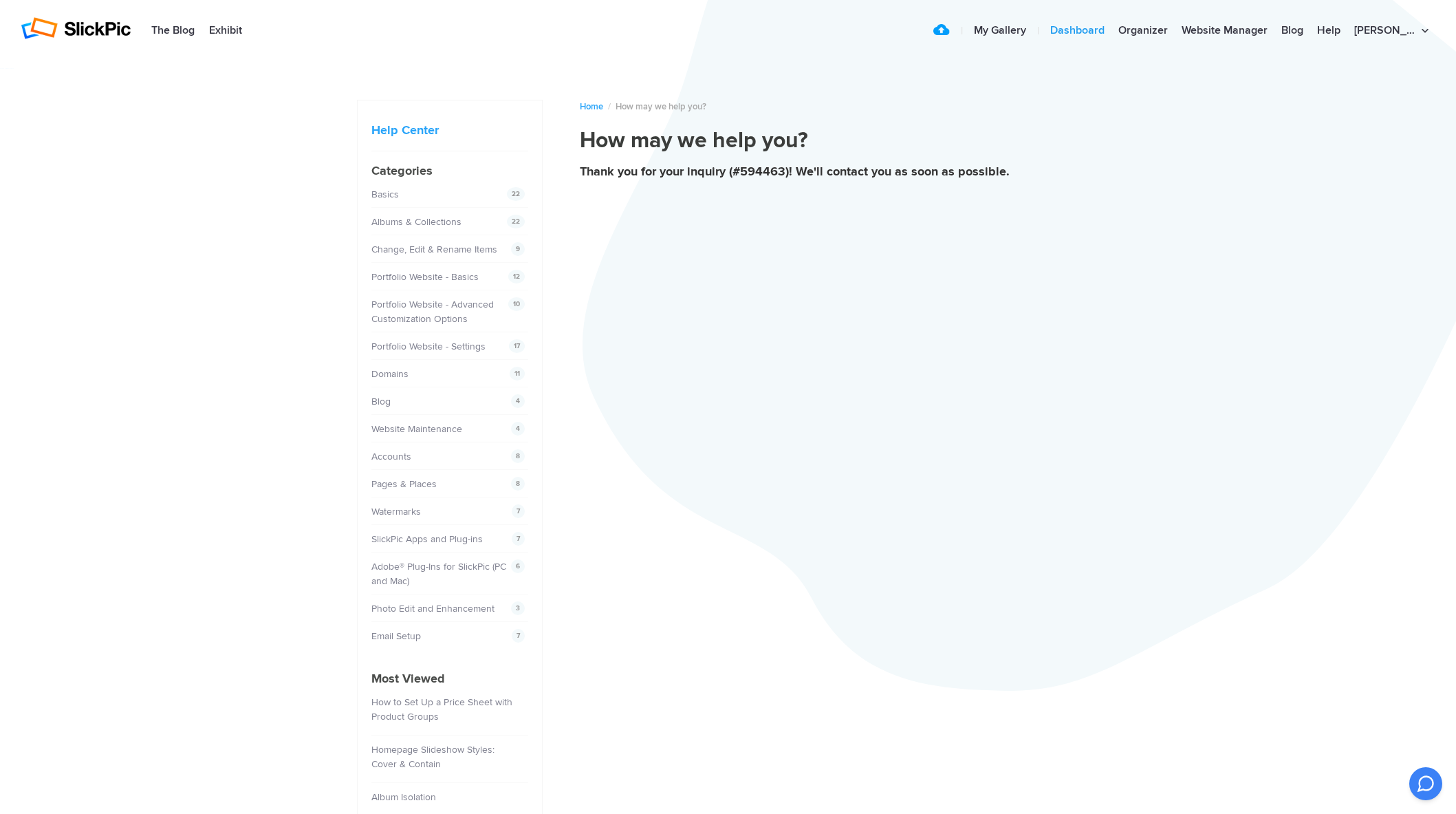
click at [1111, 30] on link "Dashboard" at bounding box center [1077, 30] width 68 height 27
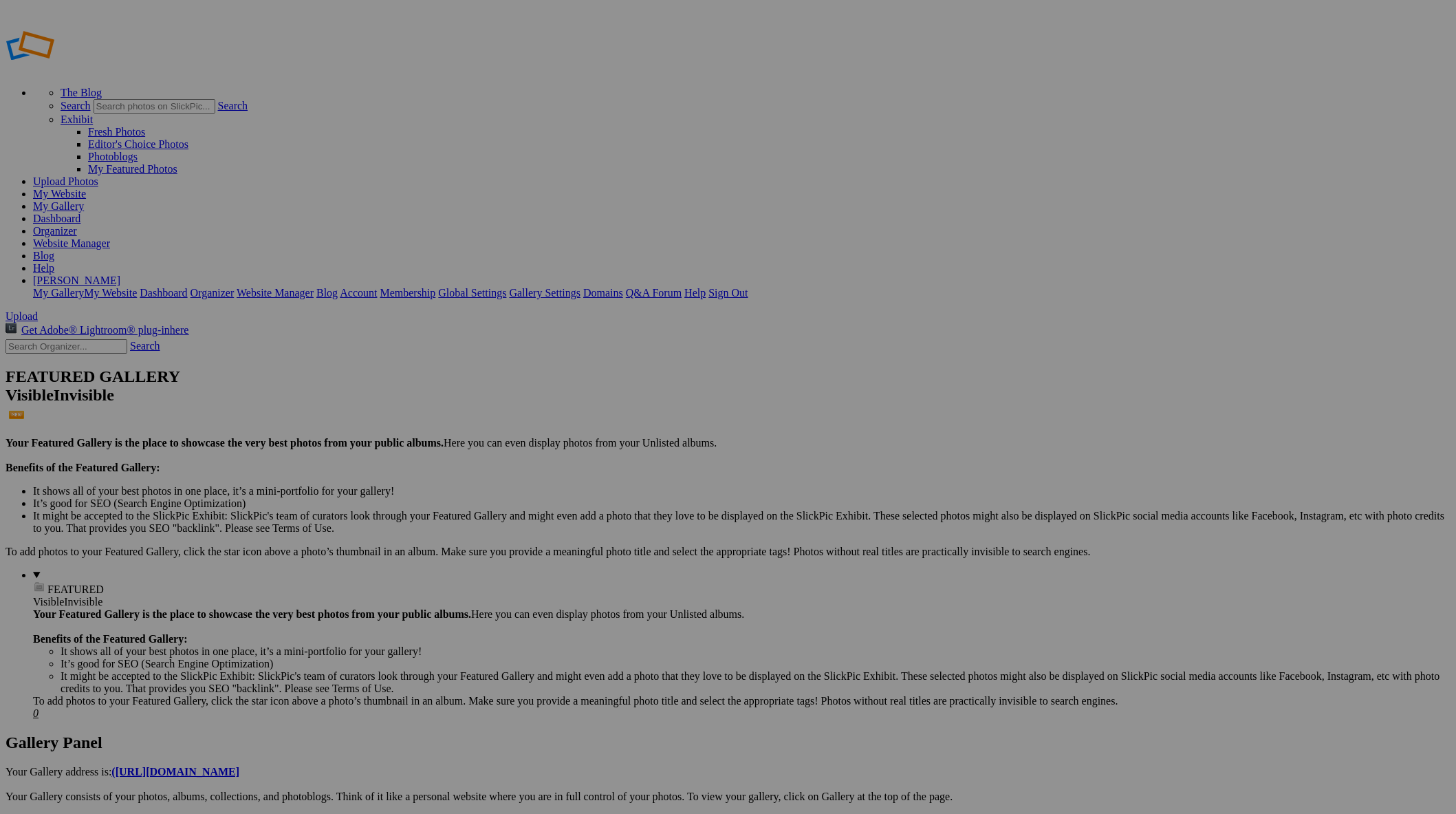
click at [84, 200] on link "My Gallery" at bounding box center [58, 206] width 51 height 12
click at [54, 262] on link "Help" at bounding box center [43, 268] width 21 height 12
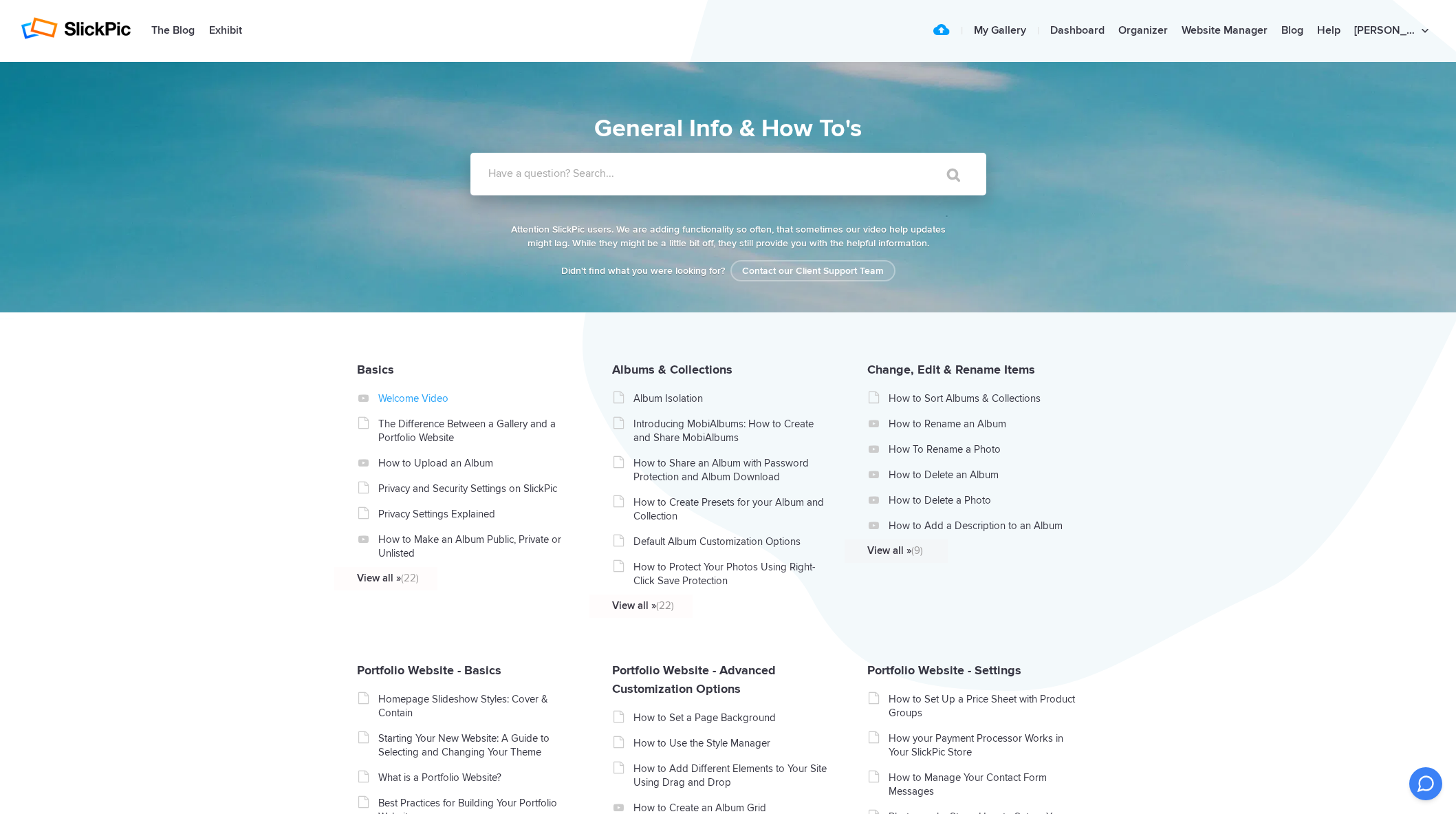
click at [395, 395] on link "Welcome Video" at bounding box center [476, 399] width 195 height 14
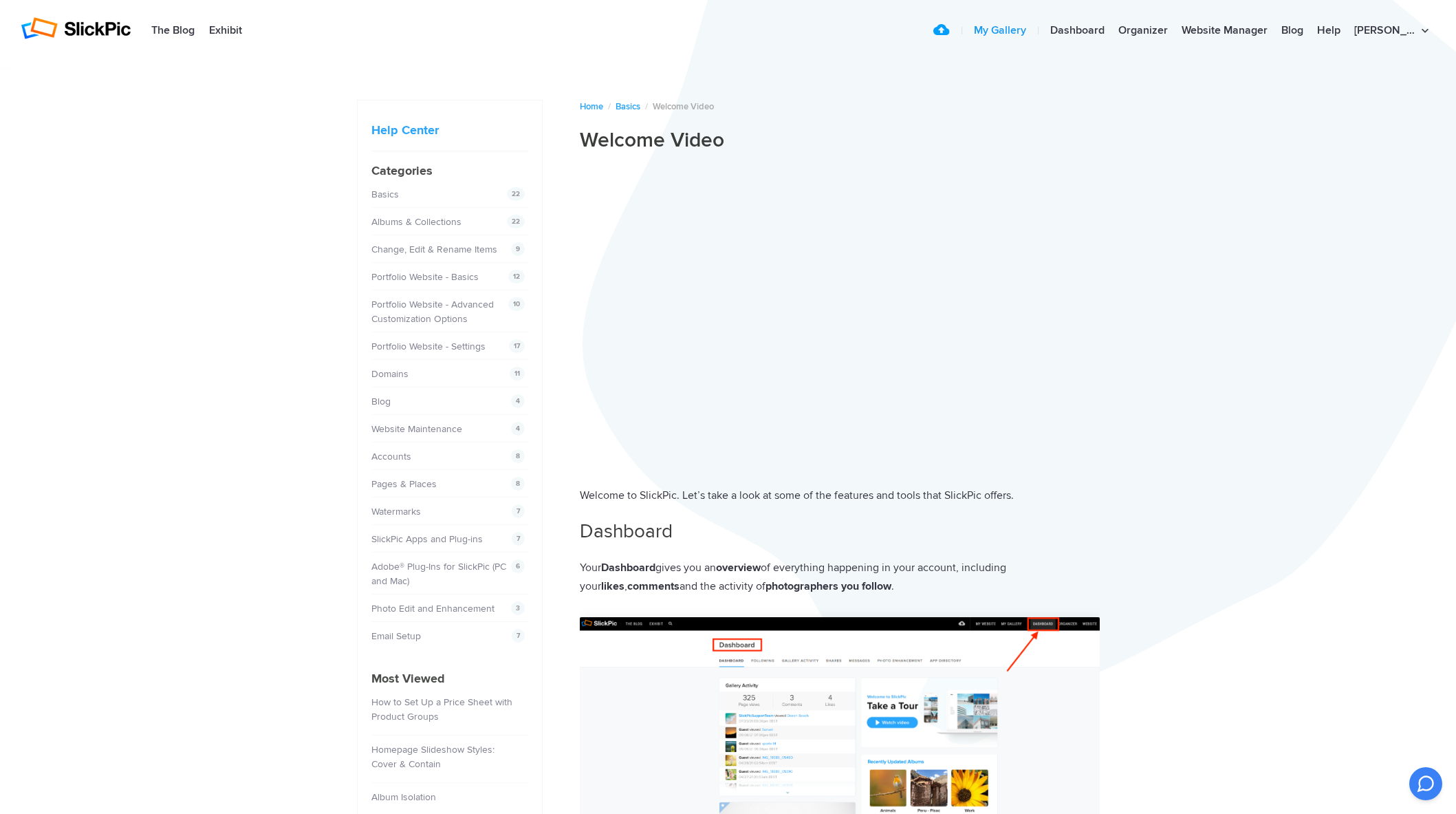
click at [1033, 28] on link "My Gallery" at bounding box center [1000, 30] width 66 height 27
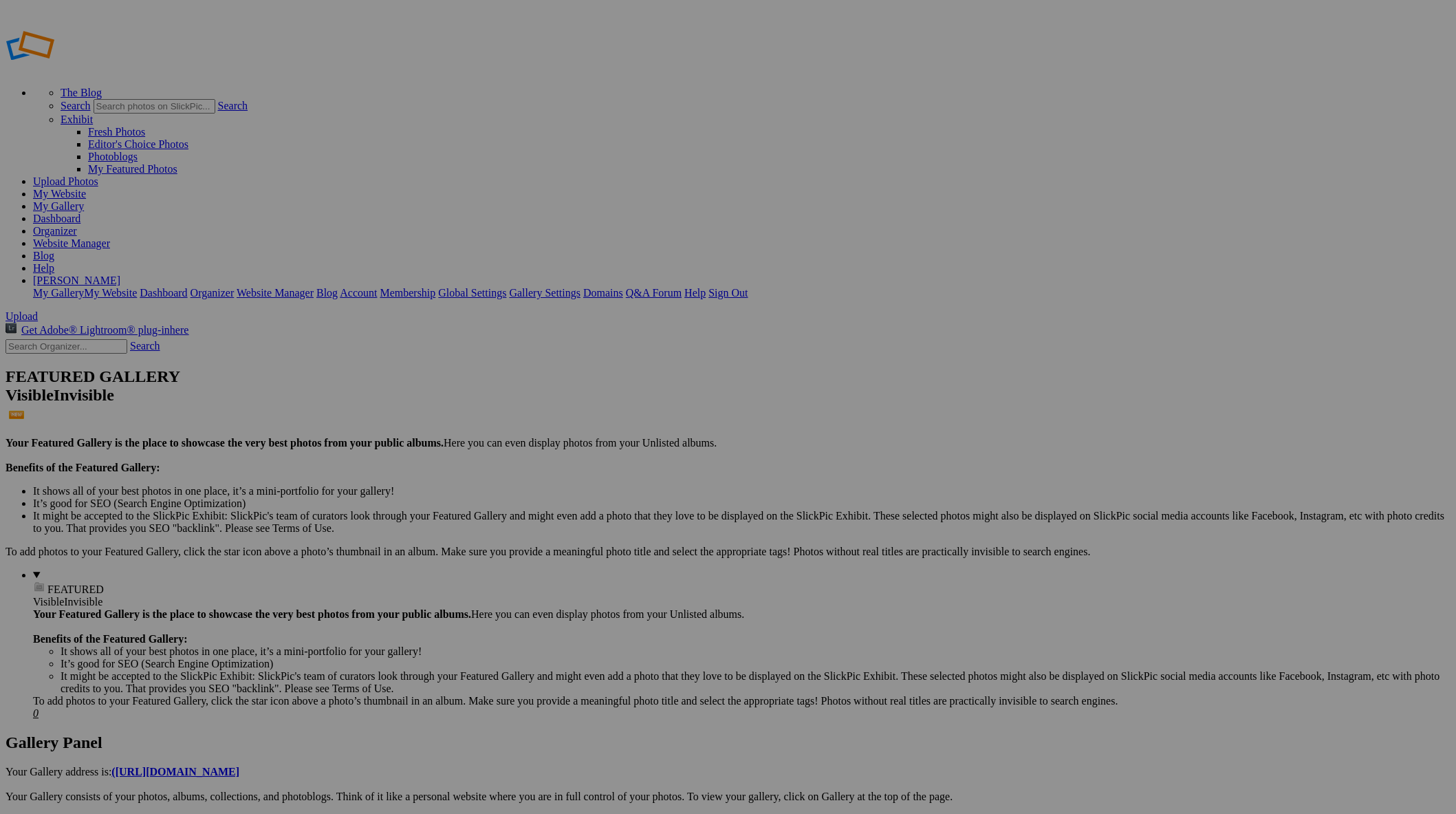
click at [81, 213] on link "Dashboard" at bounding box center [57, 218] width 48 height 12
